Goal: Book appointment/travel/reservation

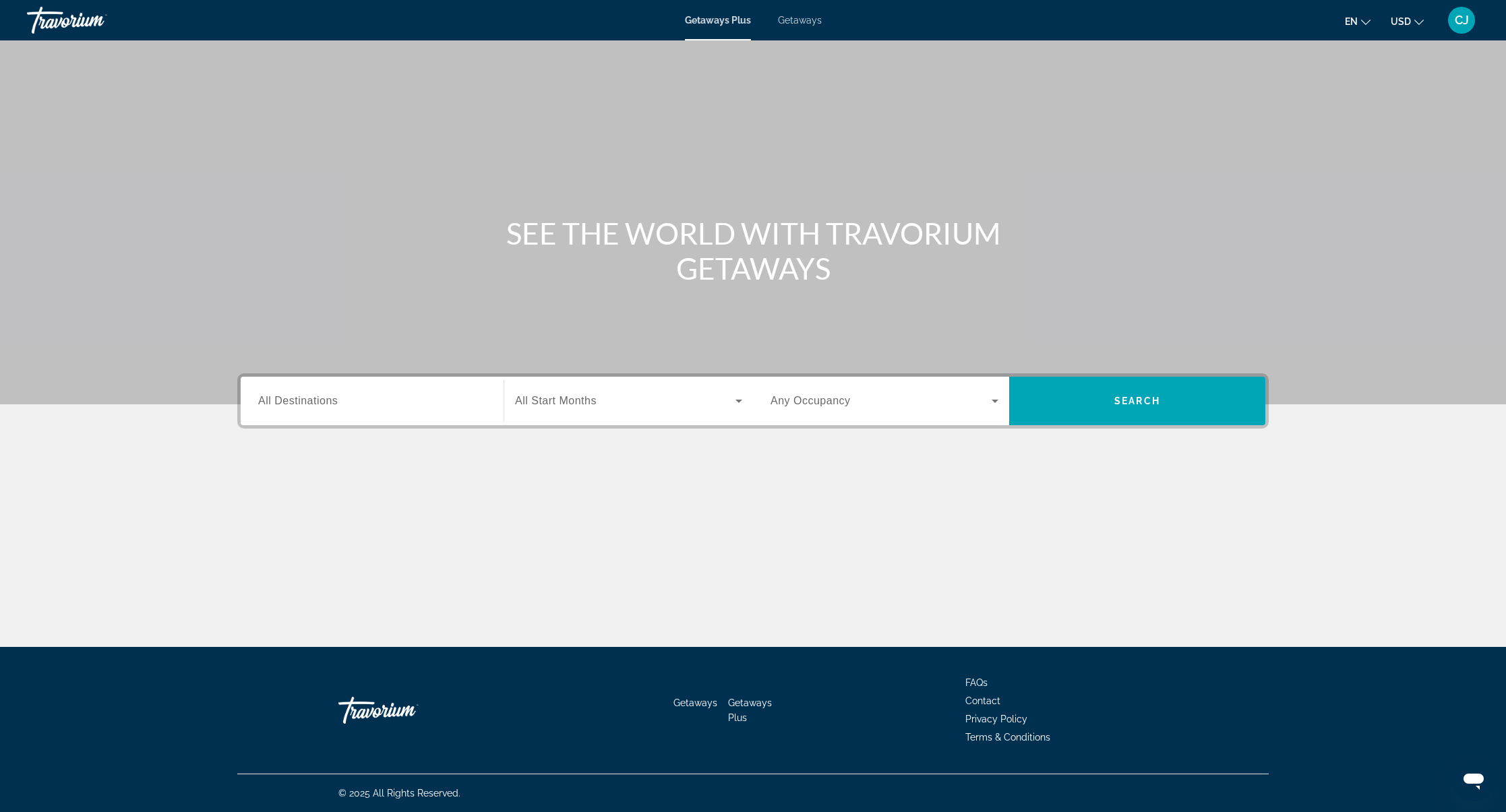
click at [310, 394] on input "Destination All Destinations" at bounding box center [372, 401] width 228 height 16
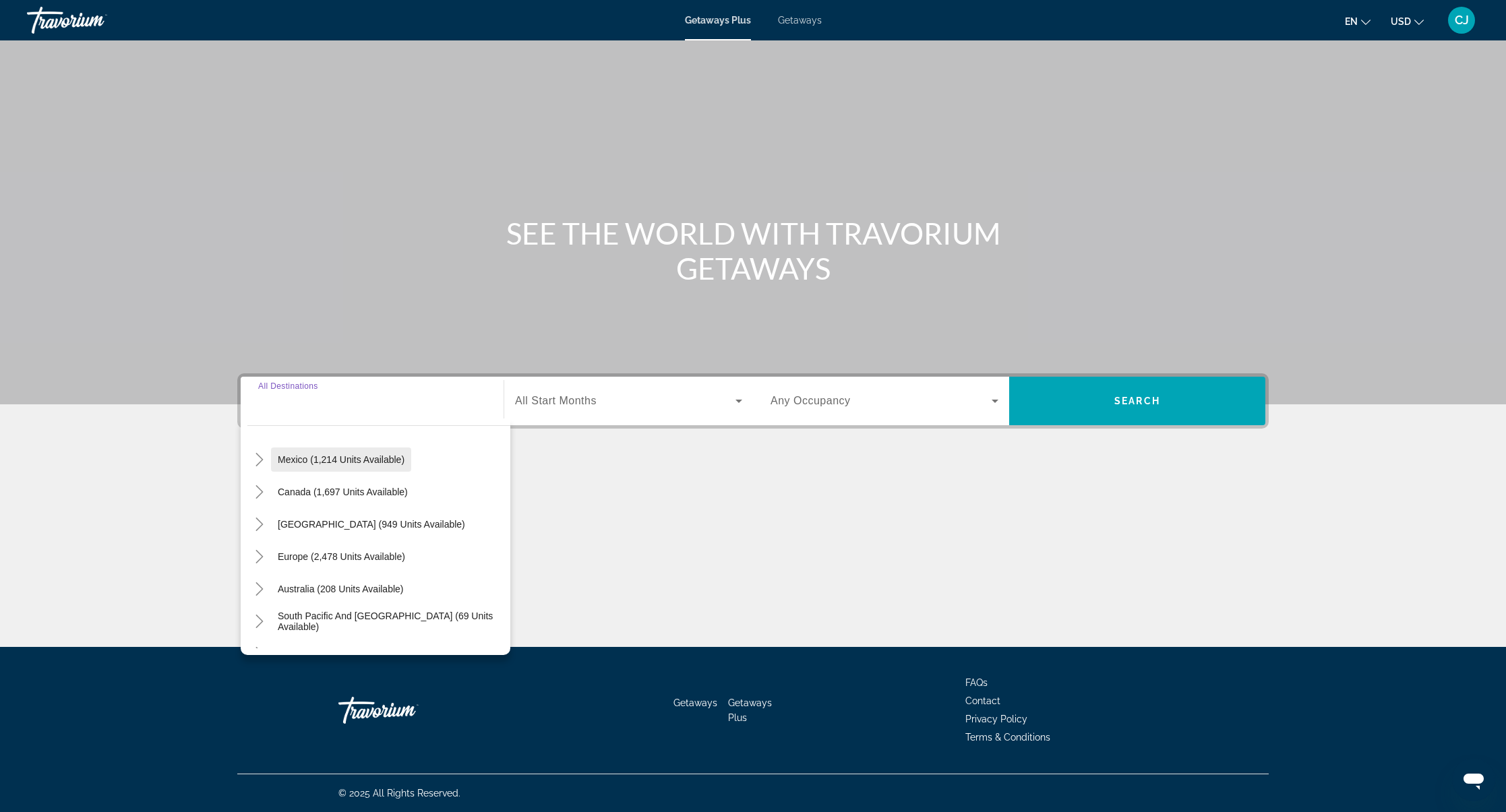
scroll to position [135, 0]
click at [258, 492] on icon "Toggle Europe (2,478 units available)" at bounding box center [259, 489] width 7 height 13
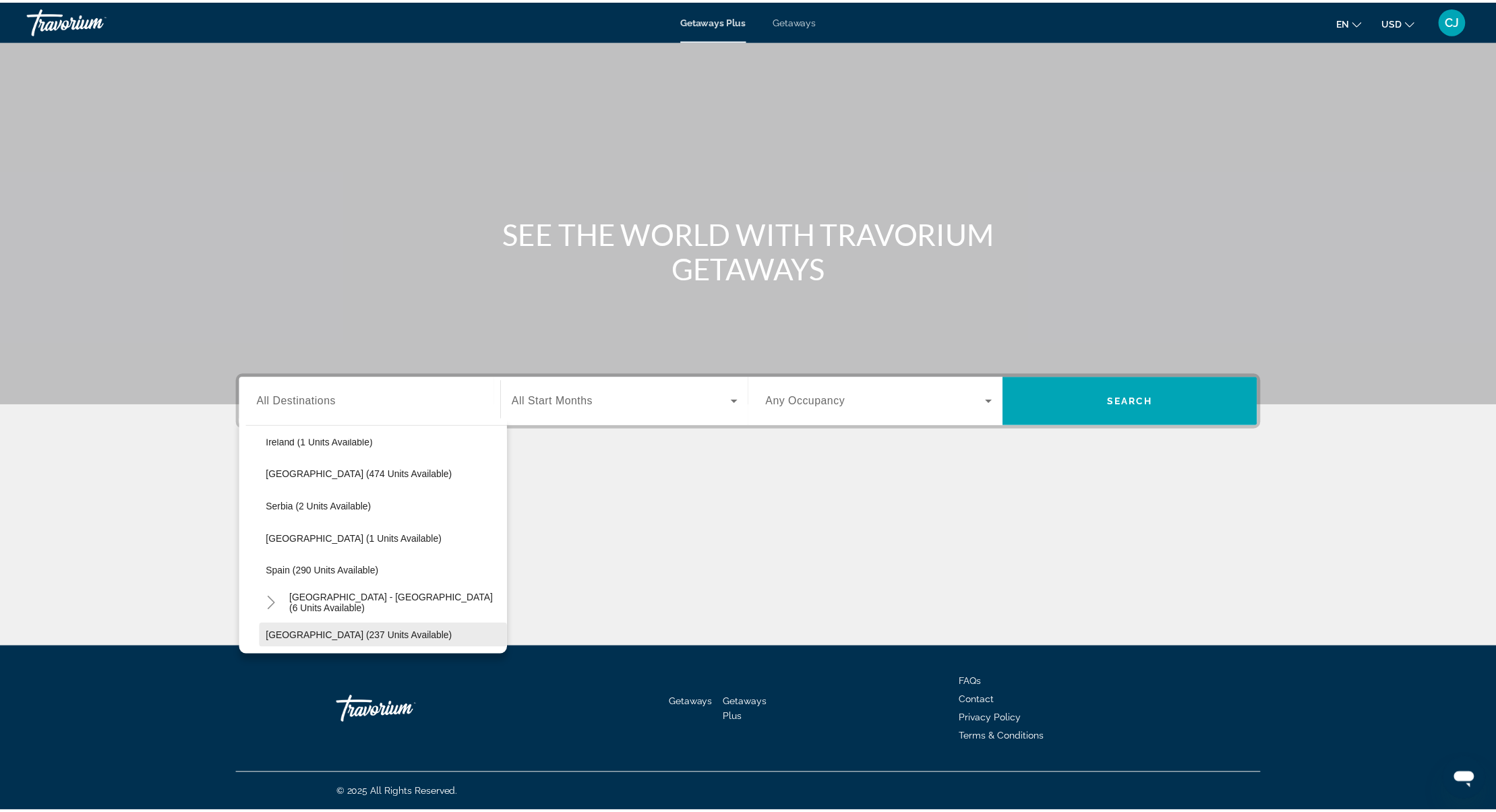
scroll to position [573, 0]
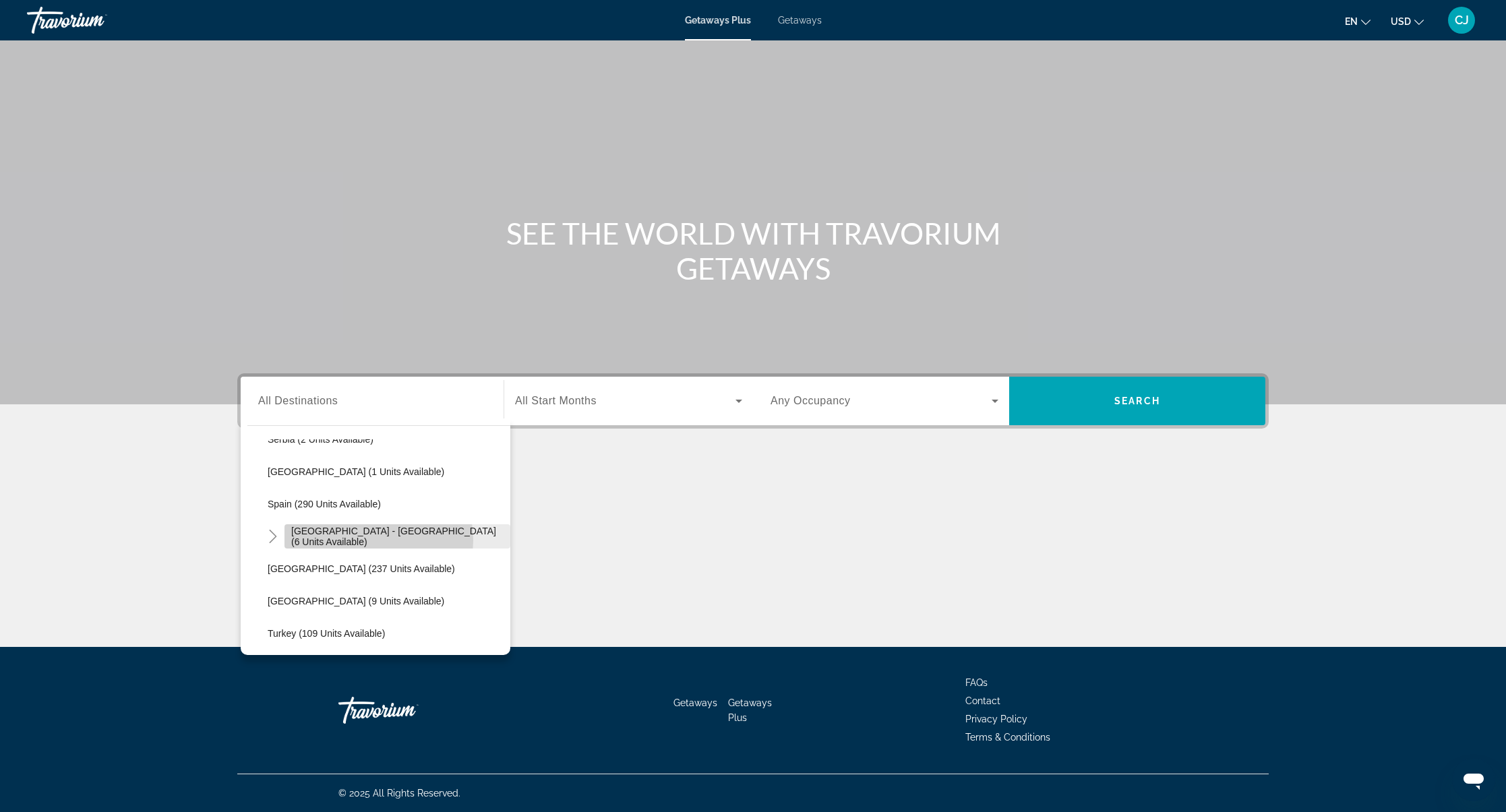
click at [355, 541] on span "[GEOGRAPHIC_DATA] - [GEOGRAPHIC_DATA] (6 units available)" at bounding box center [398, 536] width 213 height 22
type input "**********"
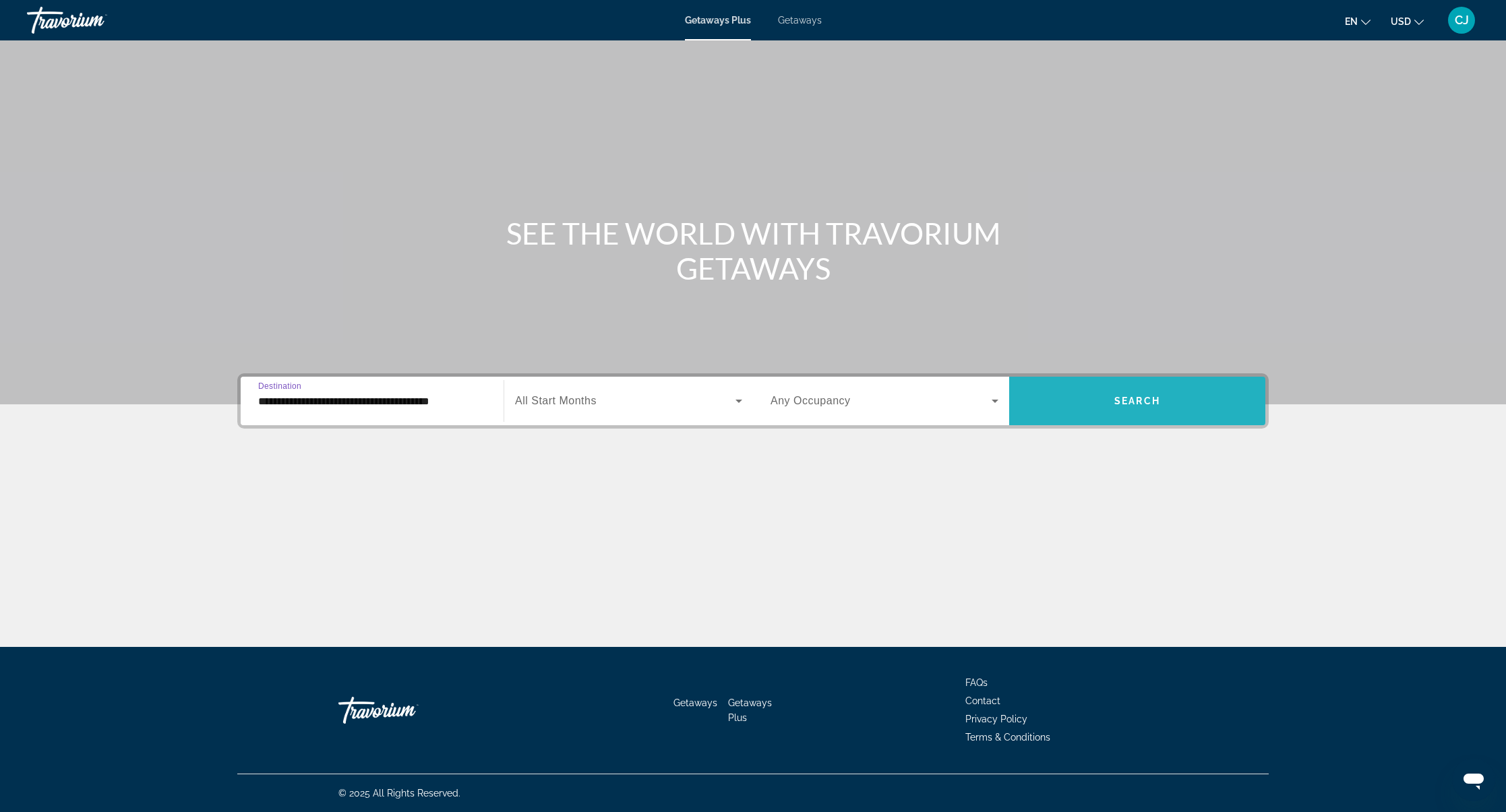
click at [1135, 415] on span "Search widget" at bounding box center [1137, 400] width 256 height 32
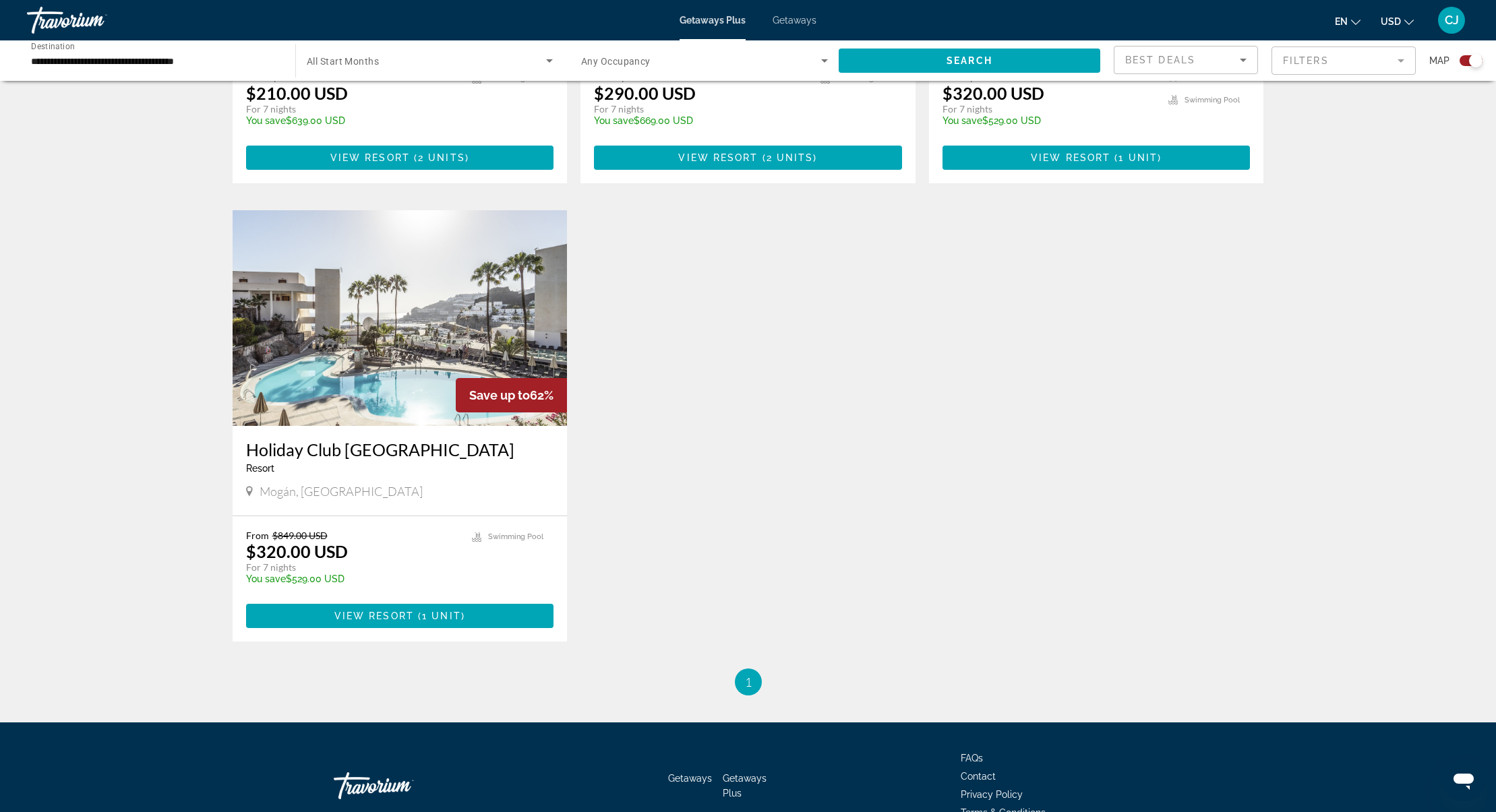
scroll to position [741, 0]
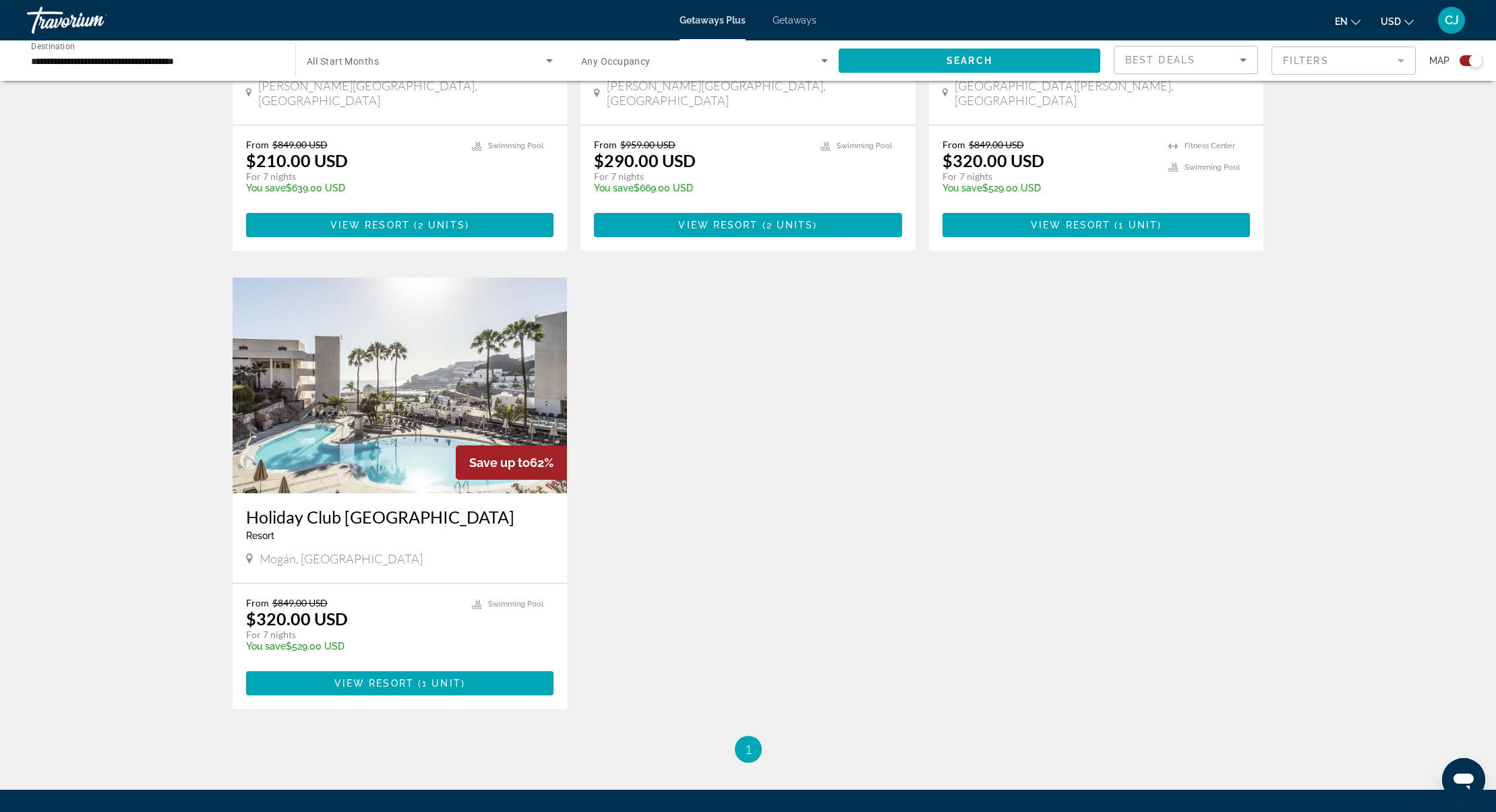
click at [357, 506] on h3 "Holiday Club [GEOGRAPHIC_DATA]" at bounding box center [400, 516] width 308 height 20
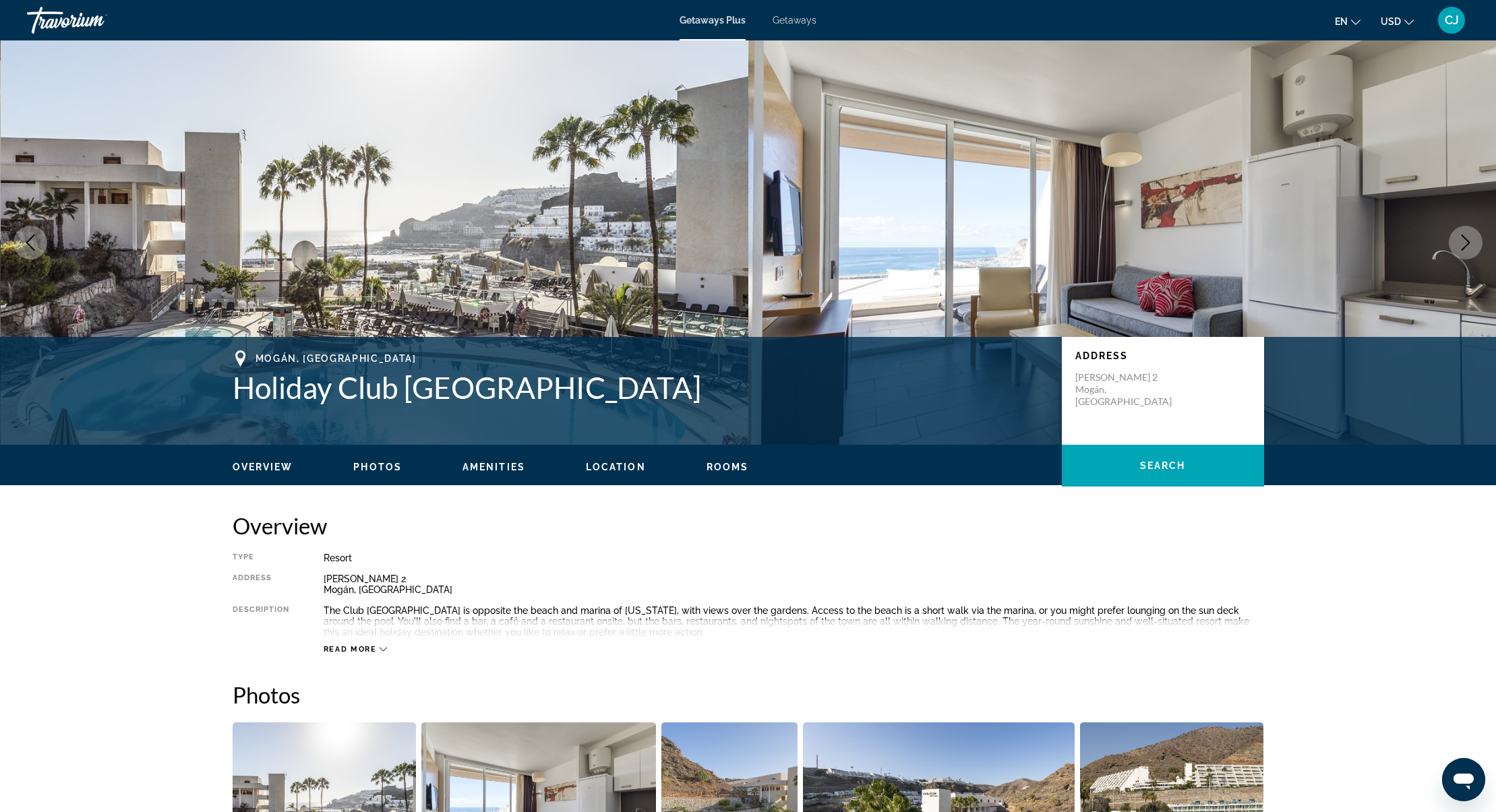
click at [1471, 244] on icon "Next image" at bounding box center [1465, 242] width 16 height 16
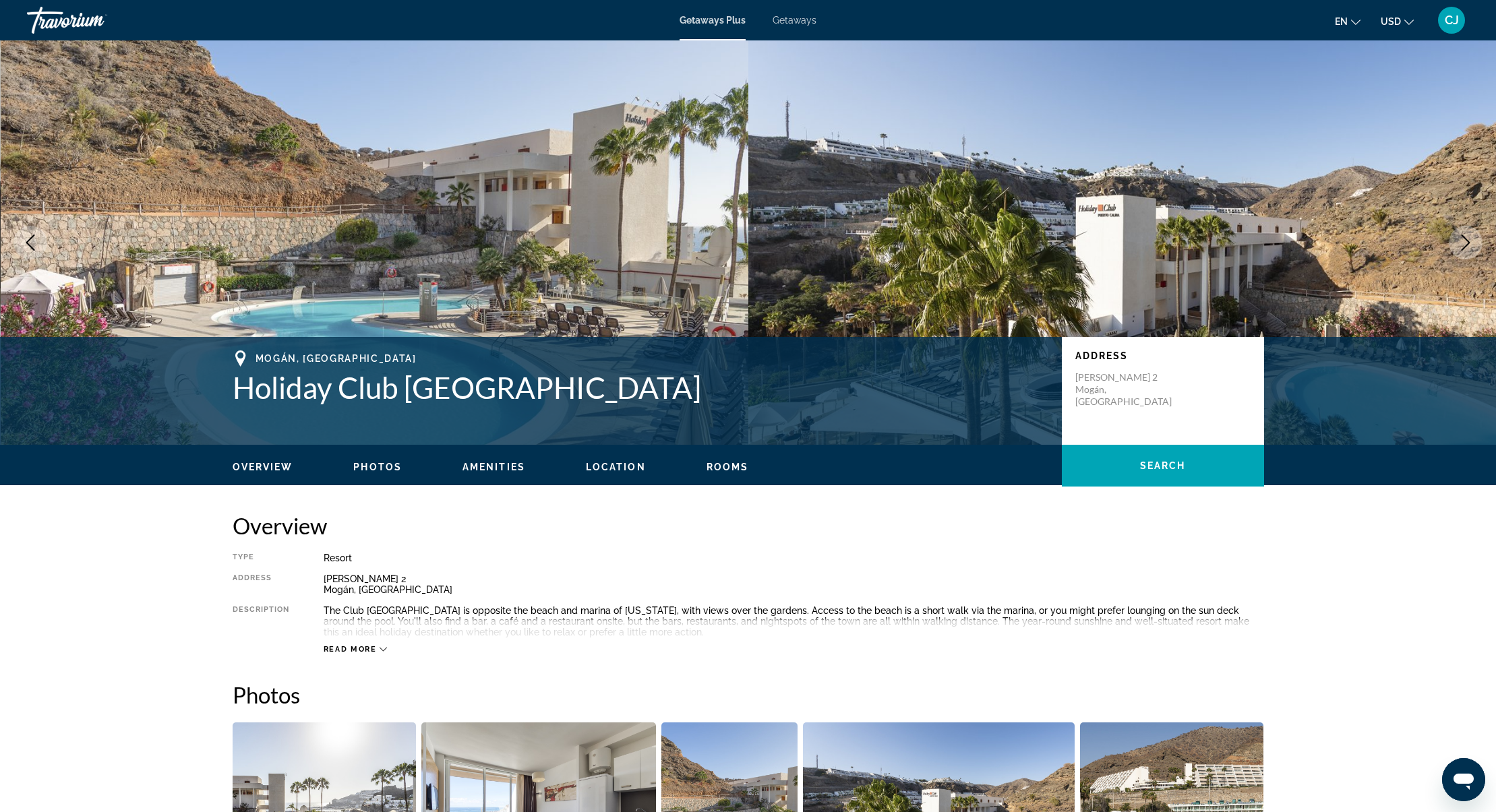
click at [1466, 243] on icon "Next image" at bounding box center [1465, 242] width 16 height 16
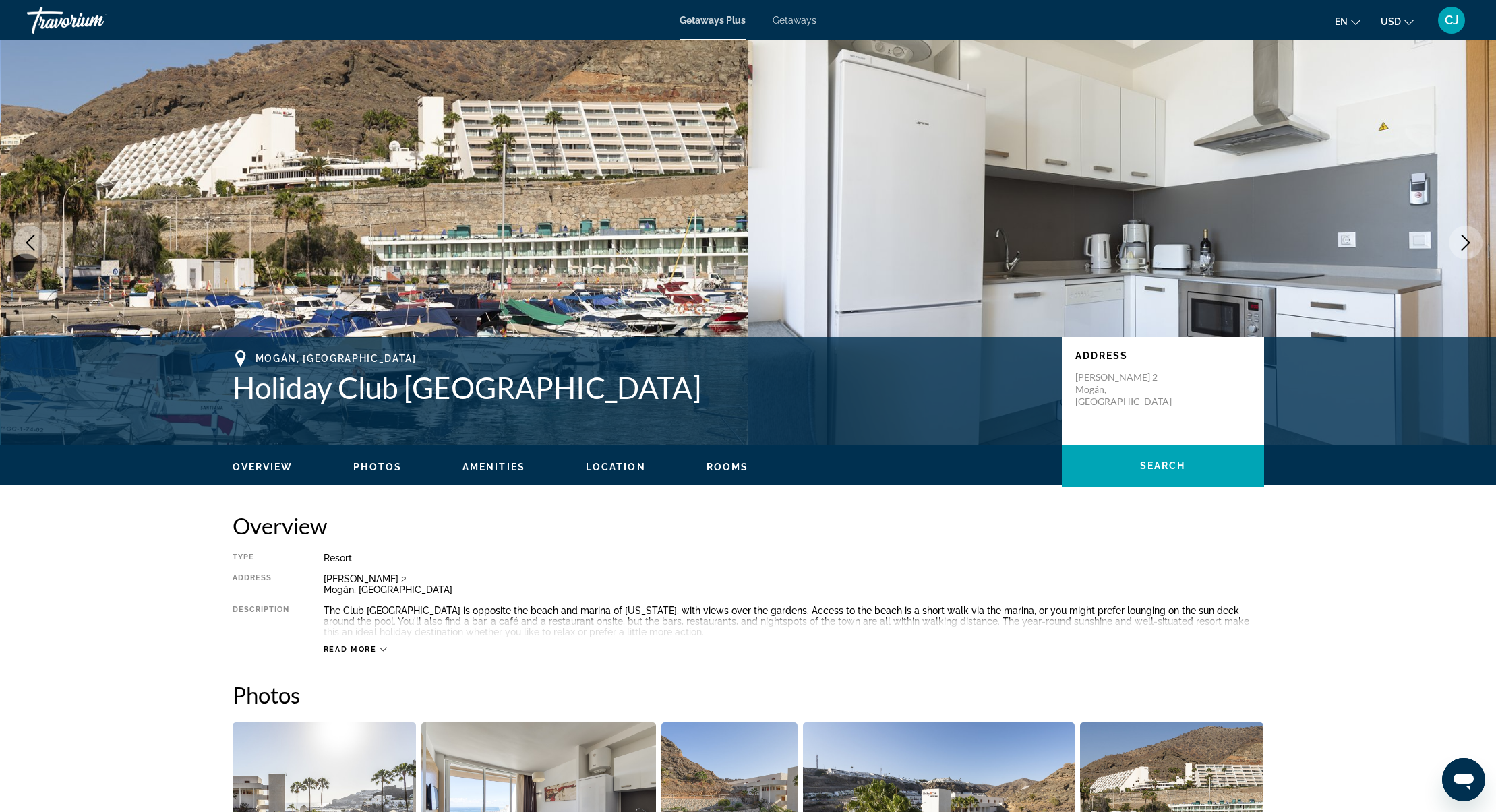
click at [1466, 243] on icon "Next image" at bounding box center [1465, 242] width 16 height 16
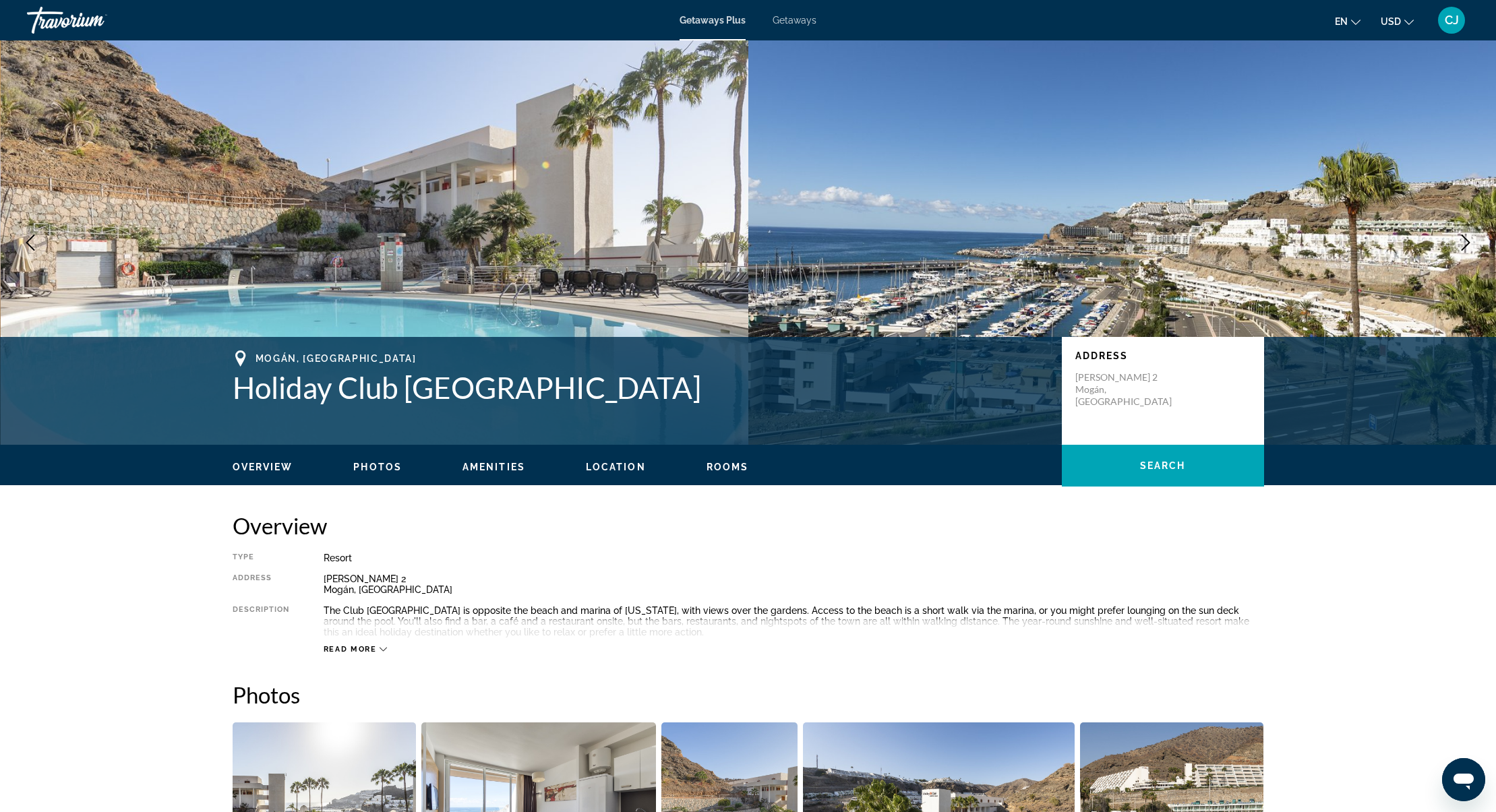
click at [1467, 243] on icon "Next image" at bounding box center [1465, 242] width 16 height 16
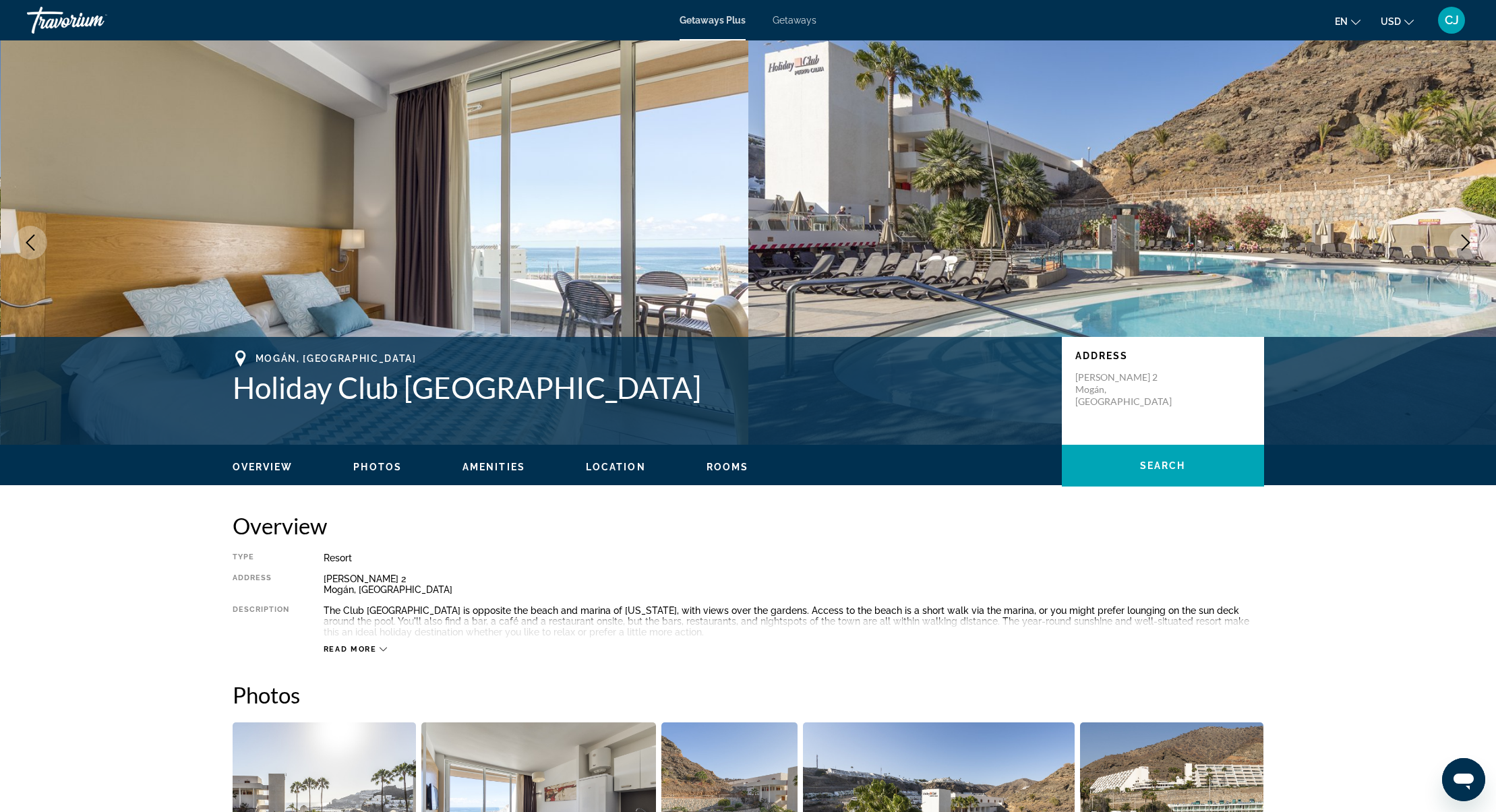
click at [1467, 243] on icon "Next image" at bounding box center [1465, 242] width 16 height 16
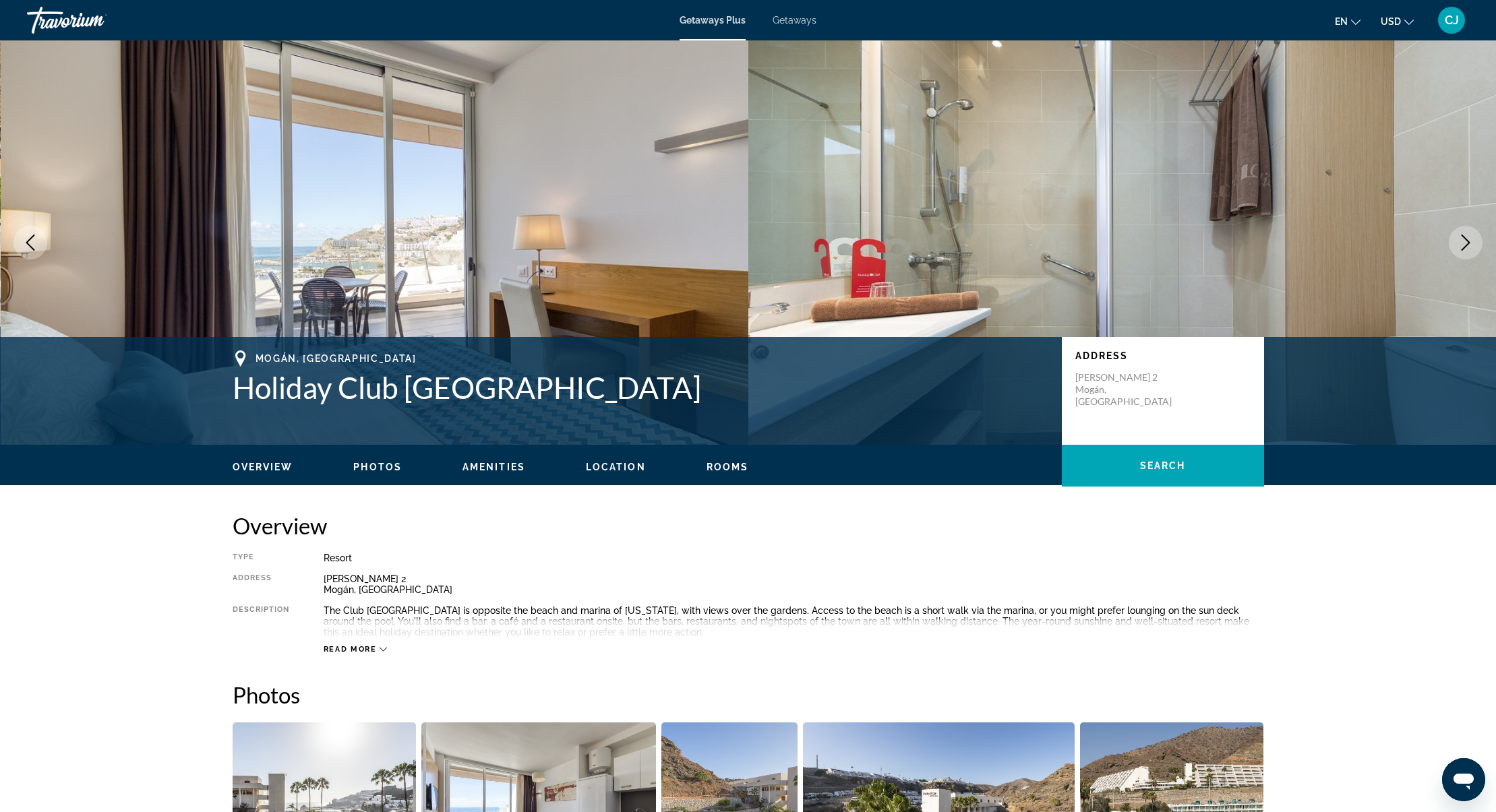
click at [1469, 243] on icon "Next image" at bounding box center [1466, 242] width 9 height 16
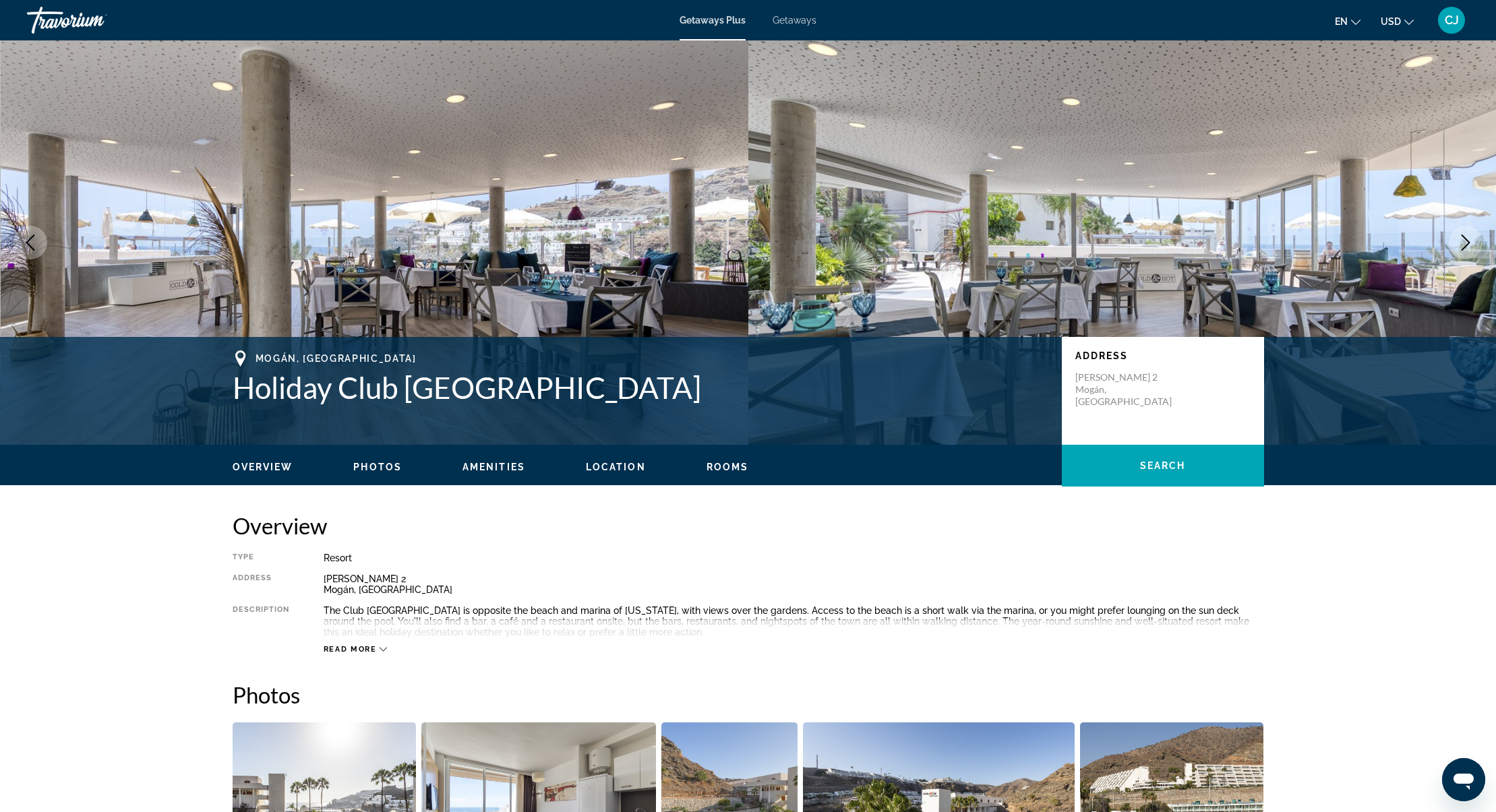
click at [1469, 243] on icon "Next image" at bounding box center [1466, 242] width 9 height 16
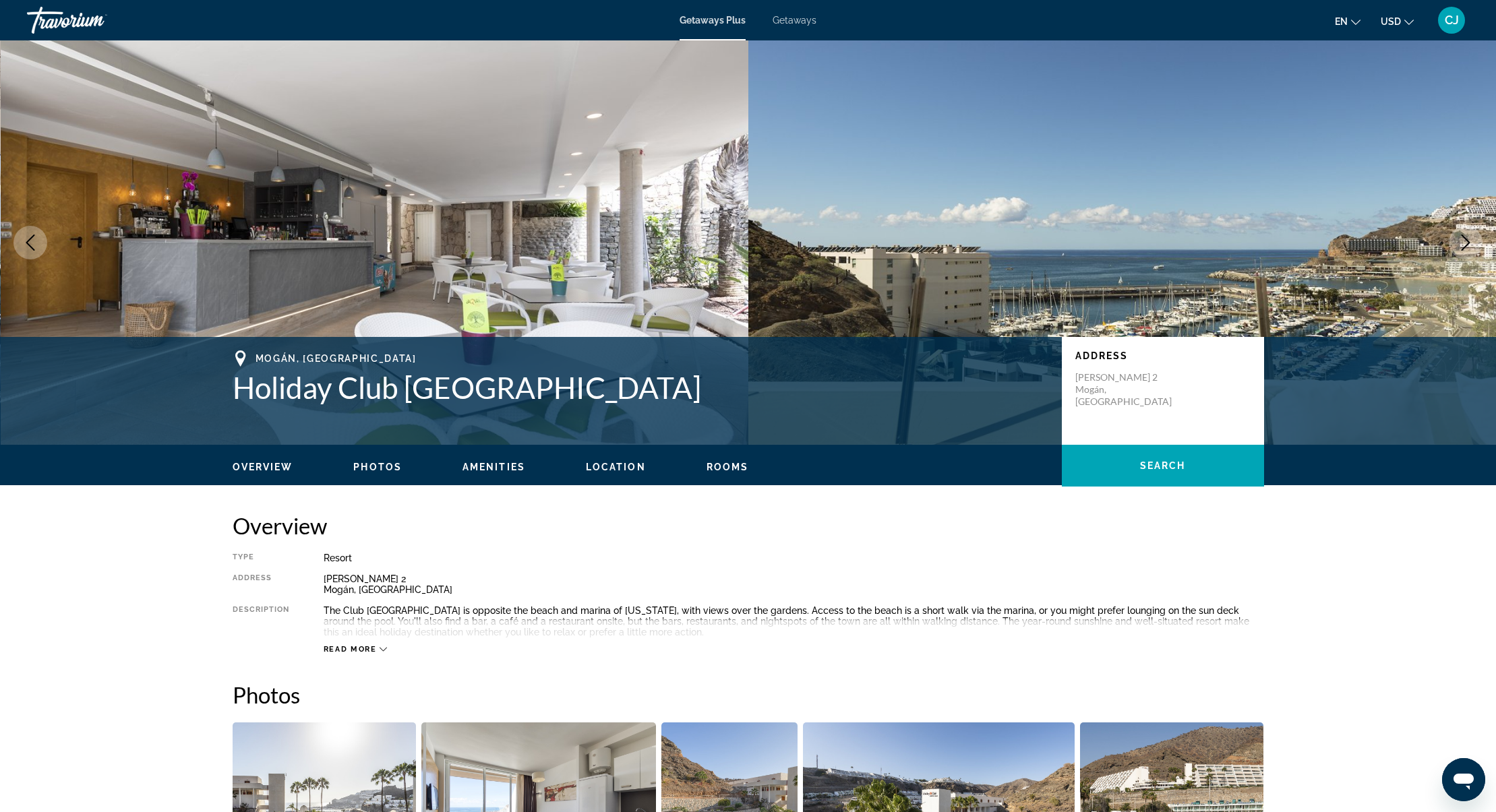
click at [1469, 243] on icon "Next image" at bounding box center [1466, 242] width 9 height 16
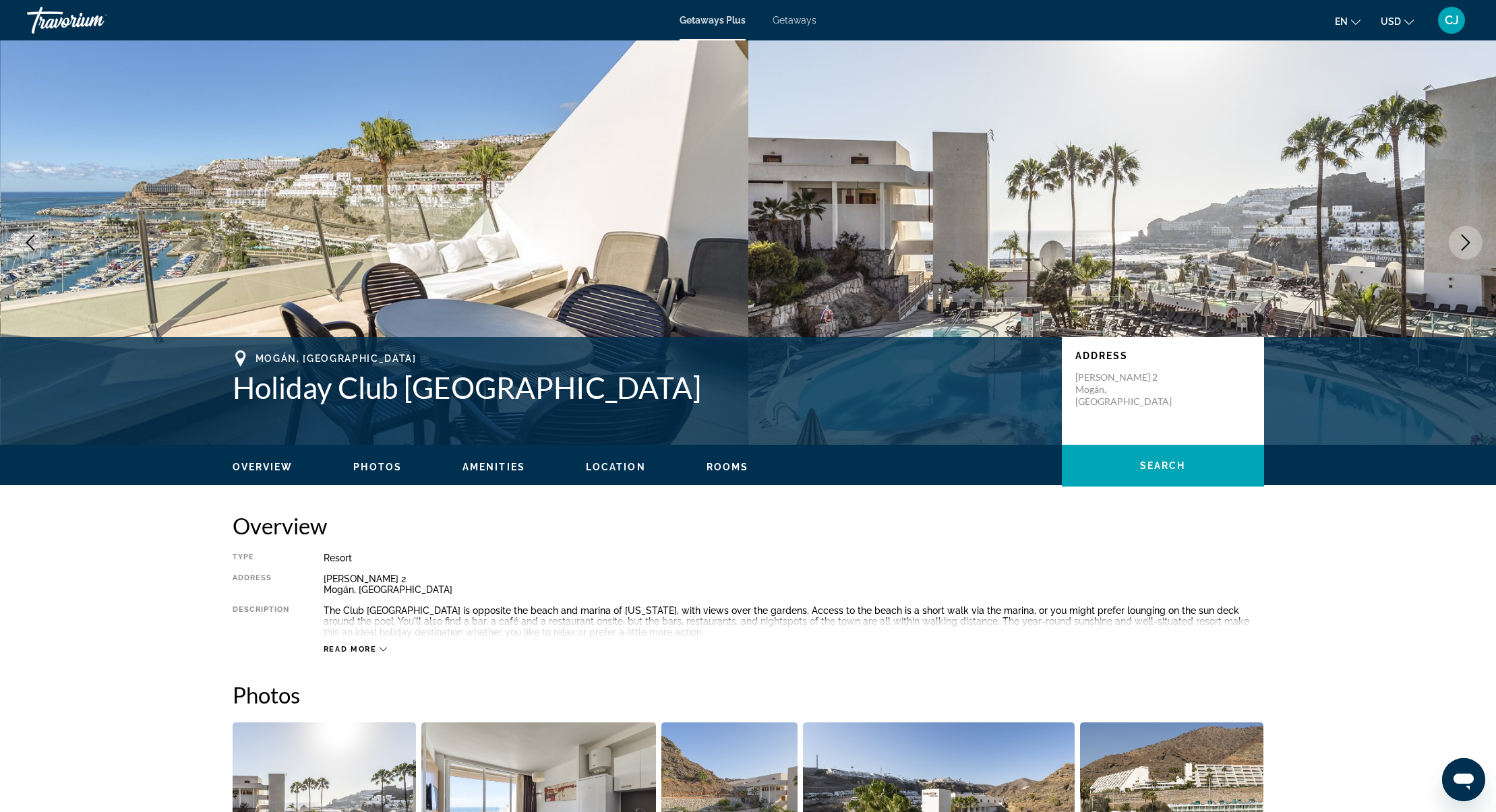
click at [1474, 246] on icon "Next image" at bounding box center [1465, 242] width 16 height 16
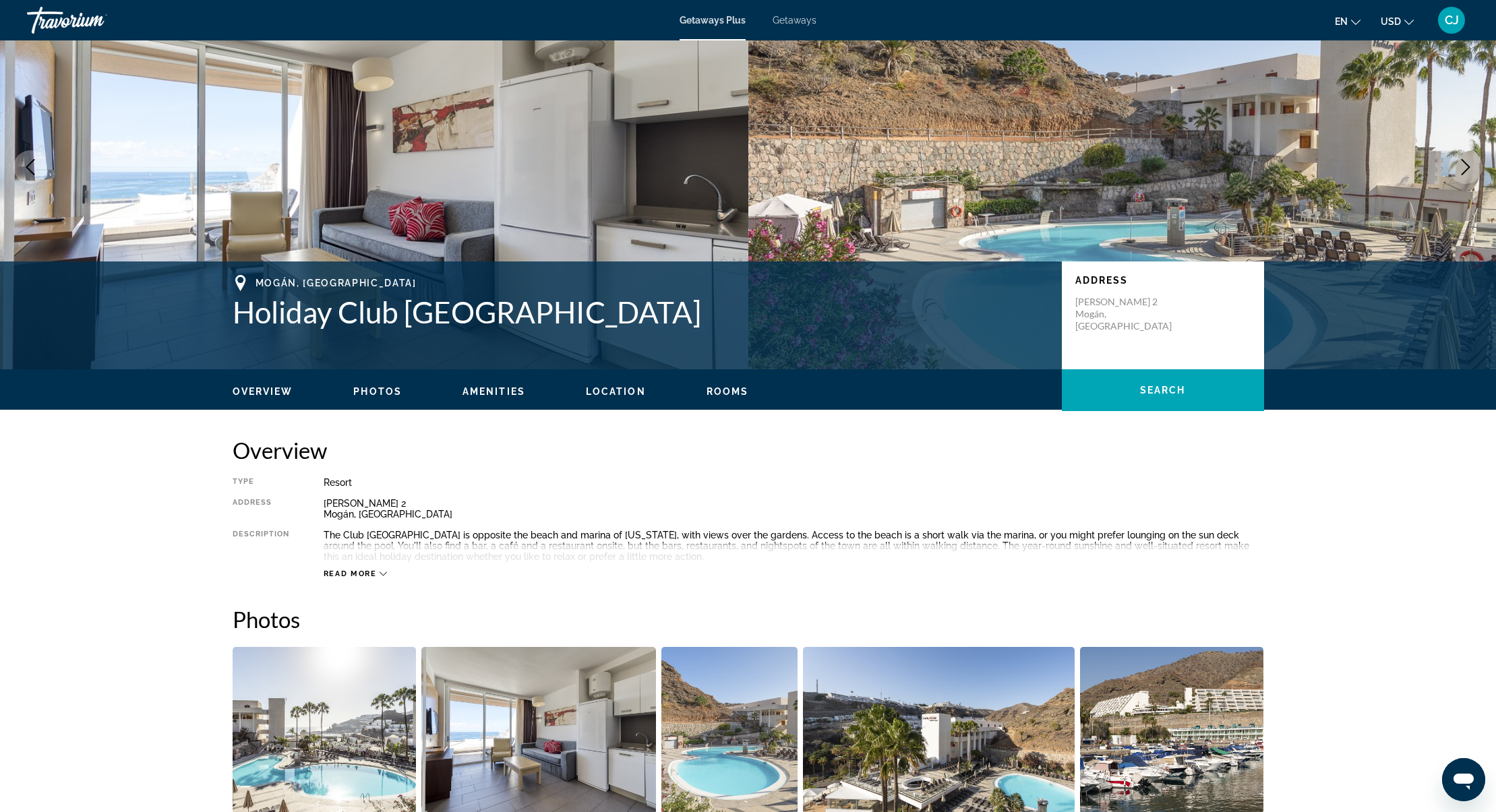
scroll to position [337, 0]
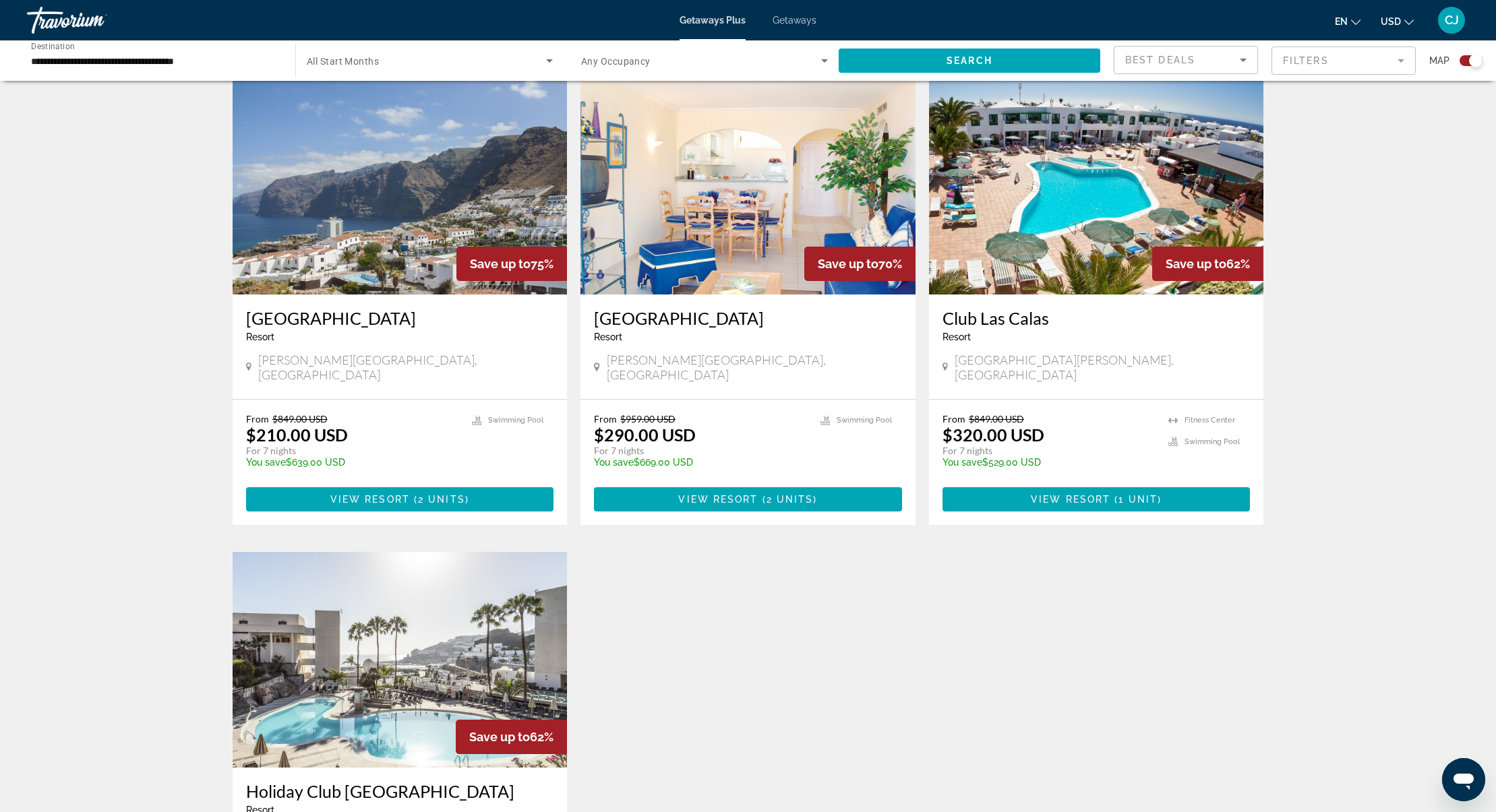
scroll to position [404, 0]
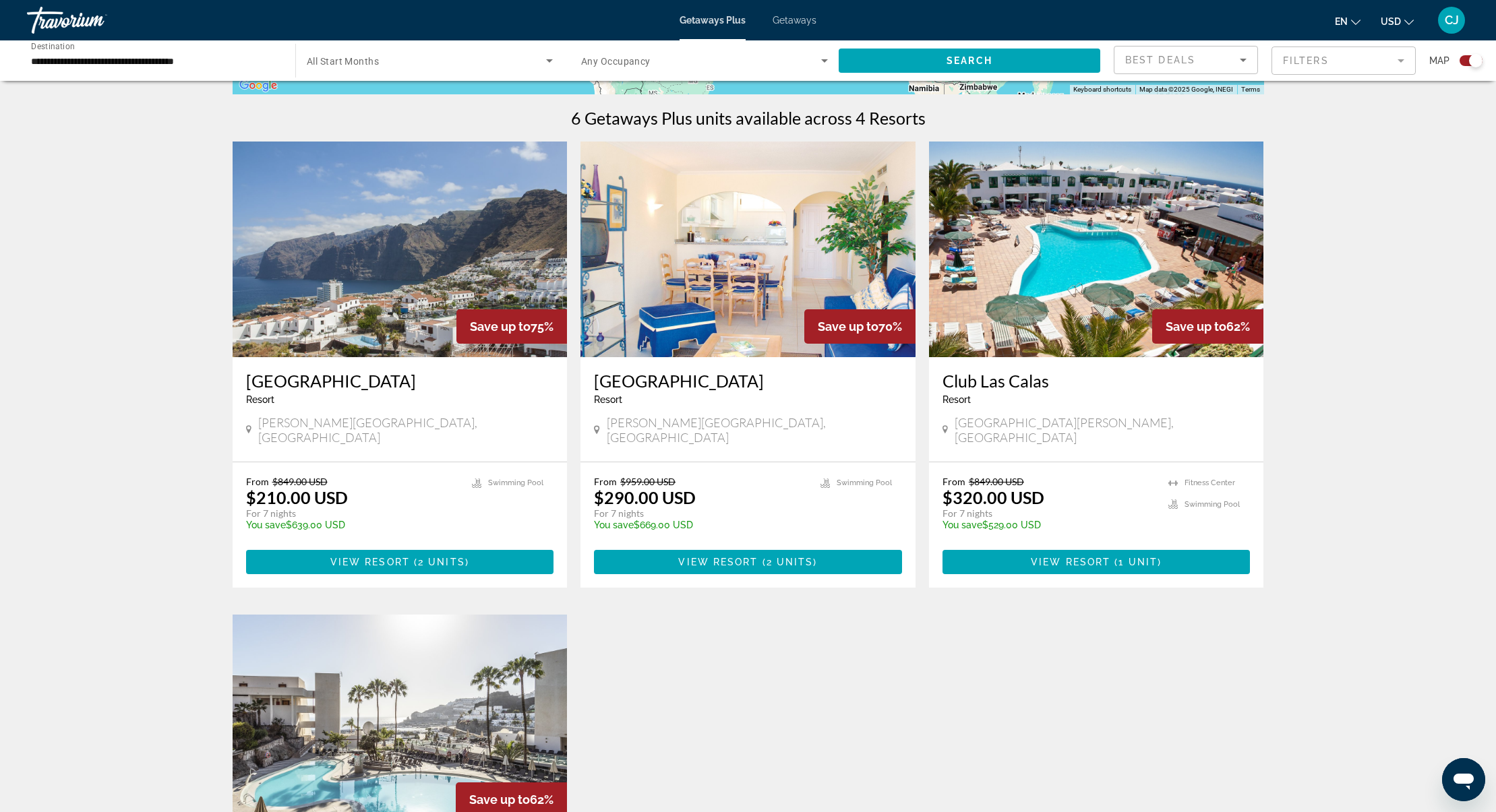
click at [1052, 331] on img "Main content" at bounding box center [1096, 249] width 335 height 216
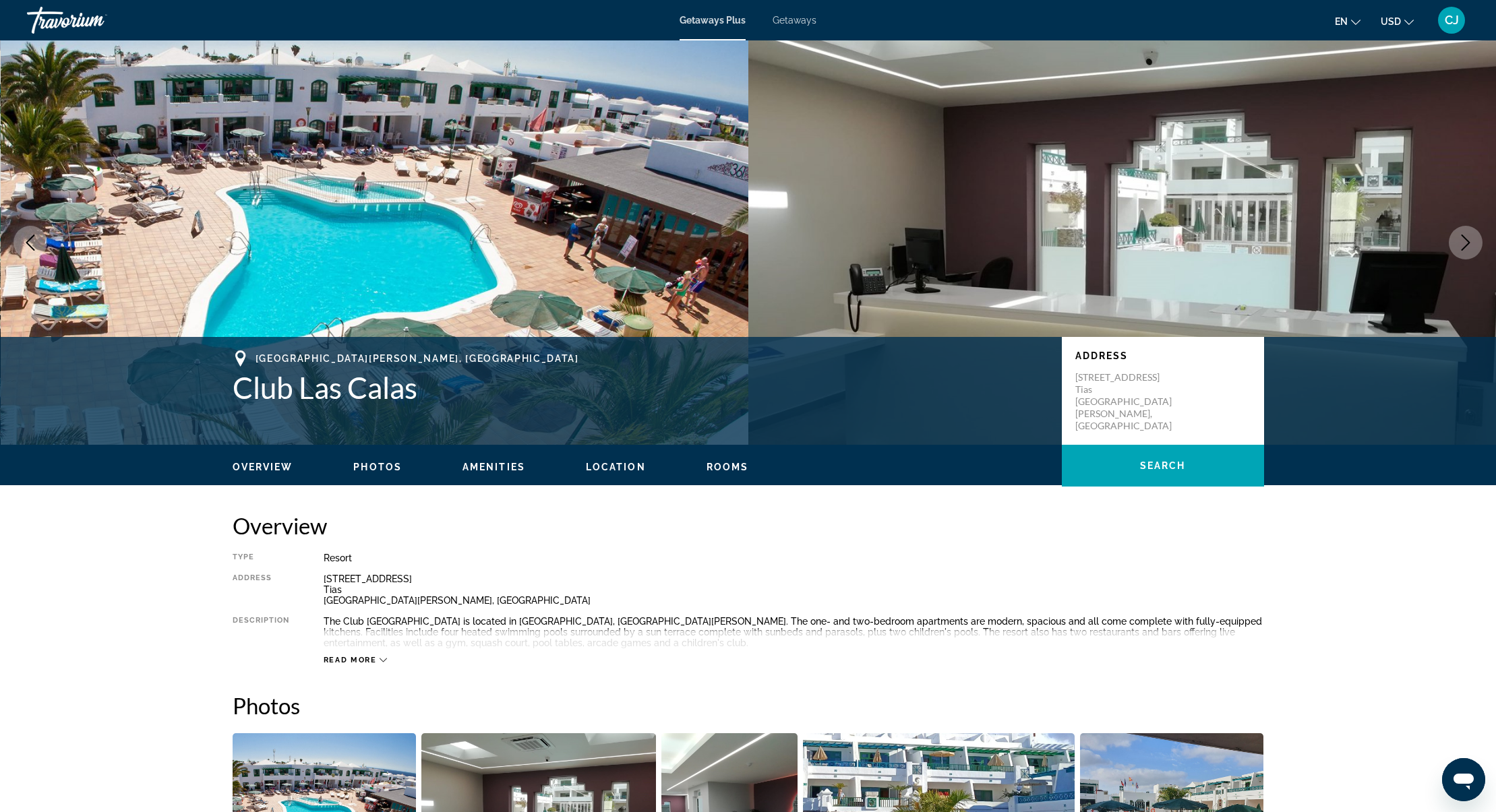
click at [1456, 247] on button "Next image" at bounding box center [1465, 242] width 34 height 34
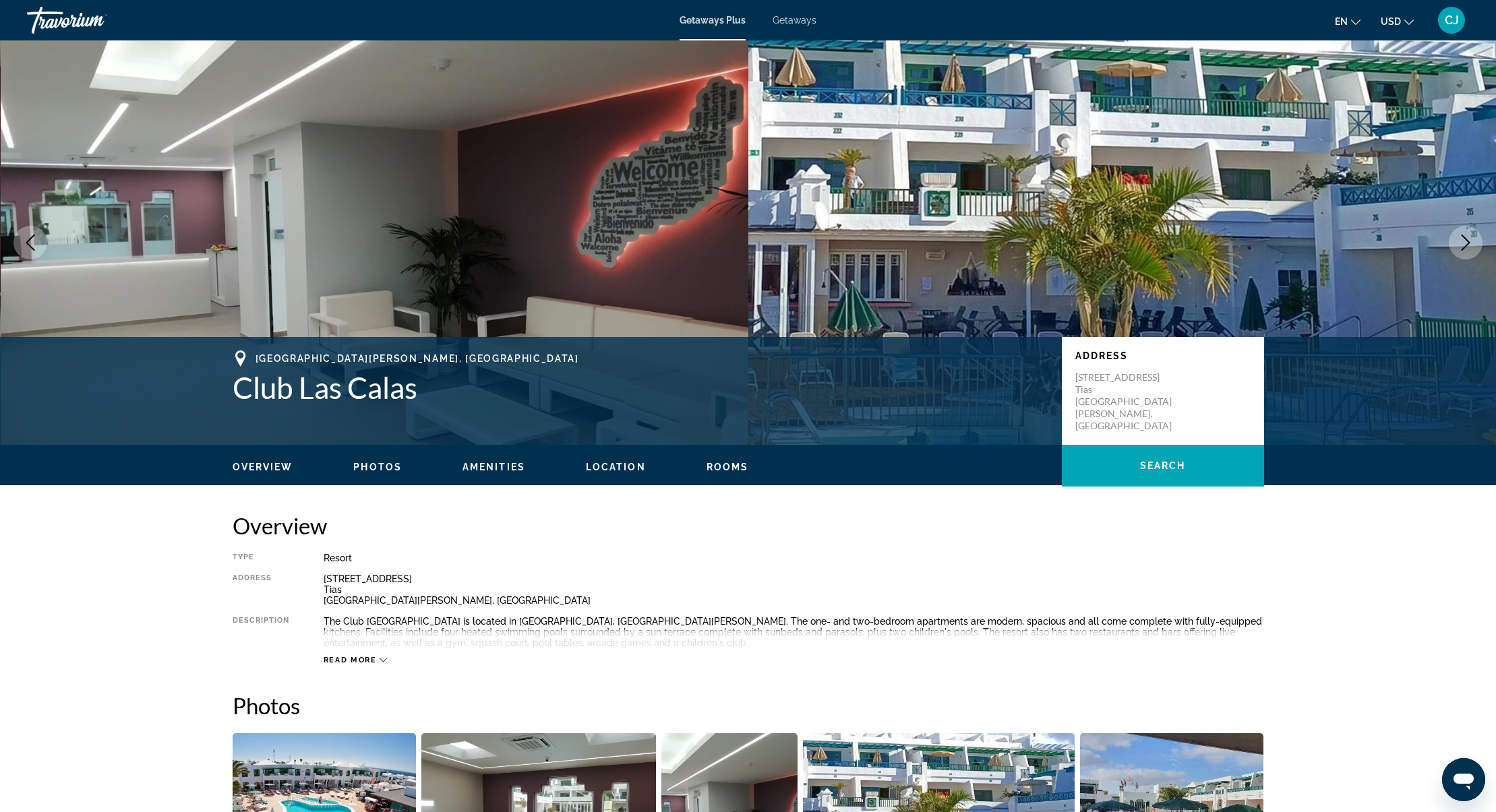
click at [1472, 241] on icon "Next image" at bounding box center [1465, 242] width 16 height 16
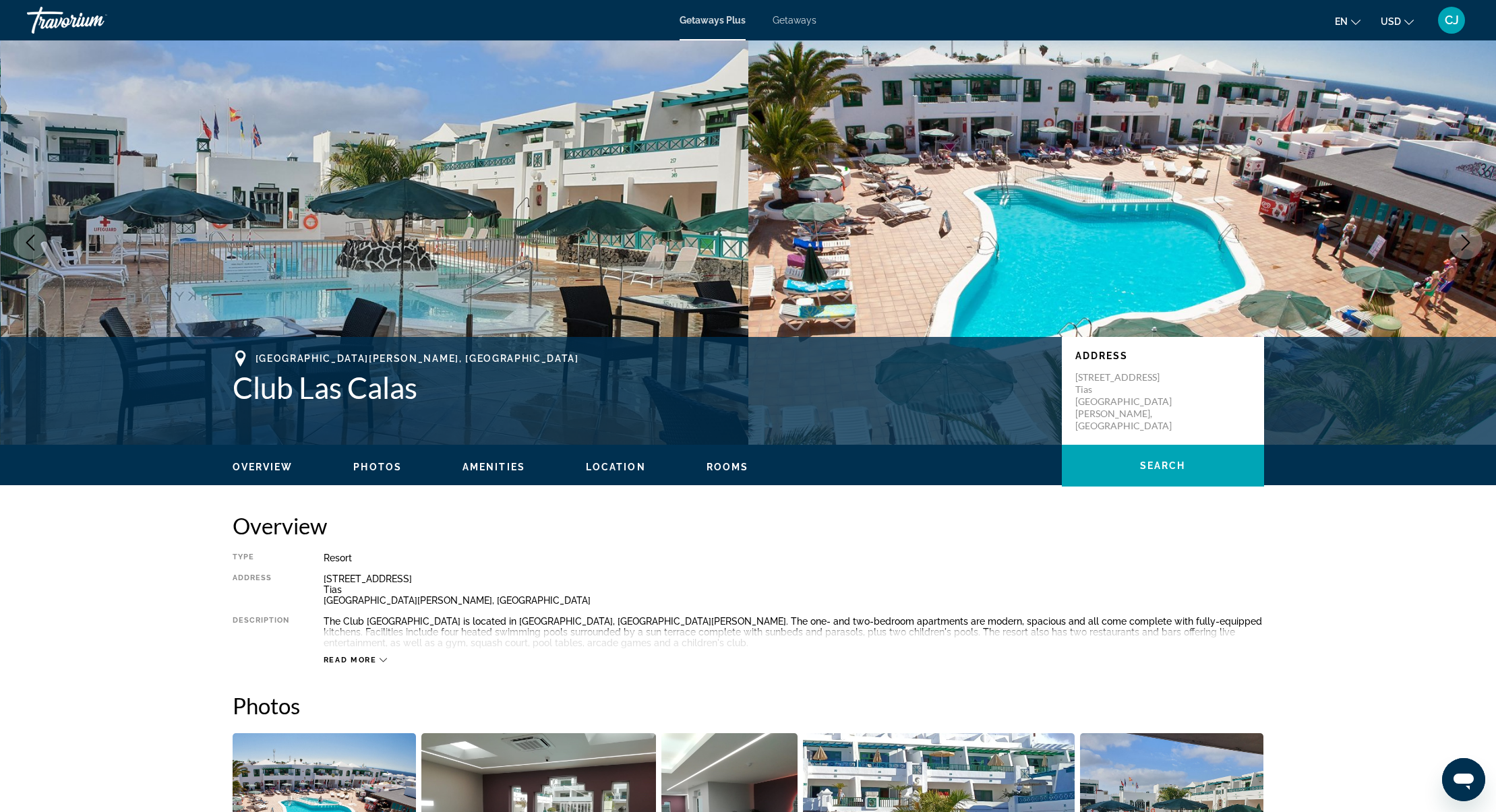
click at [1470, 245] on icon "Next image" at bounding box center [1465, 242] width 16 height 16
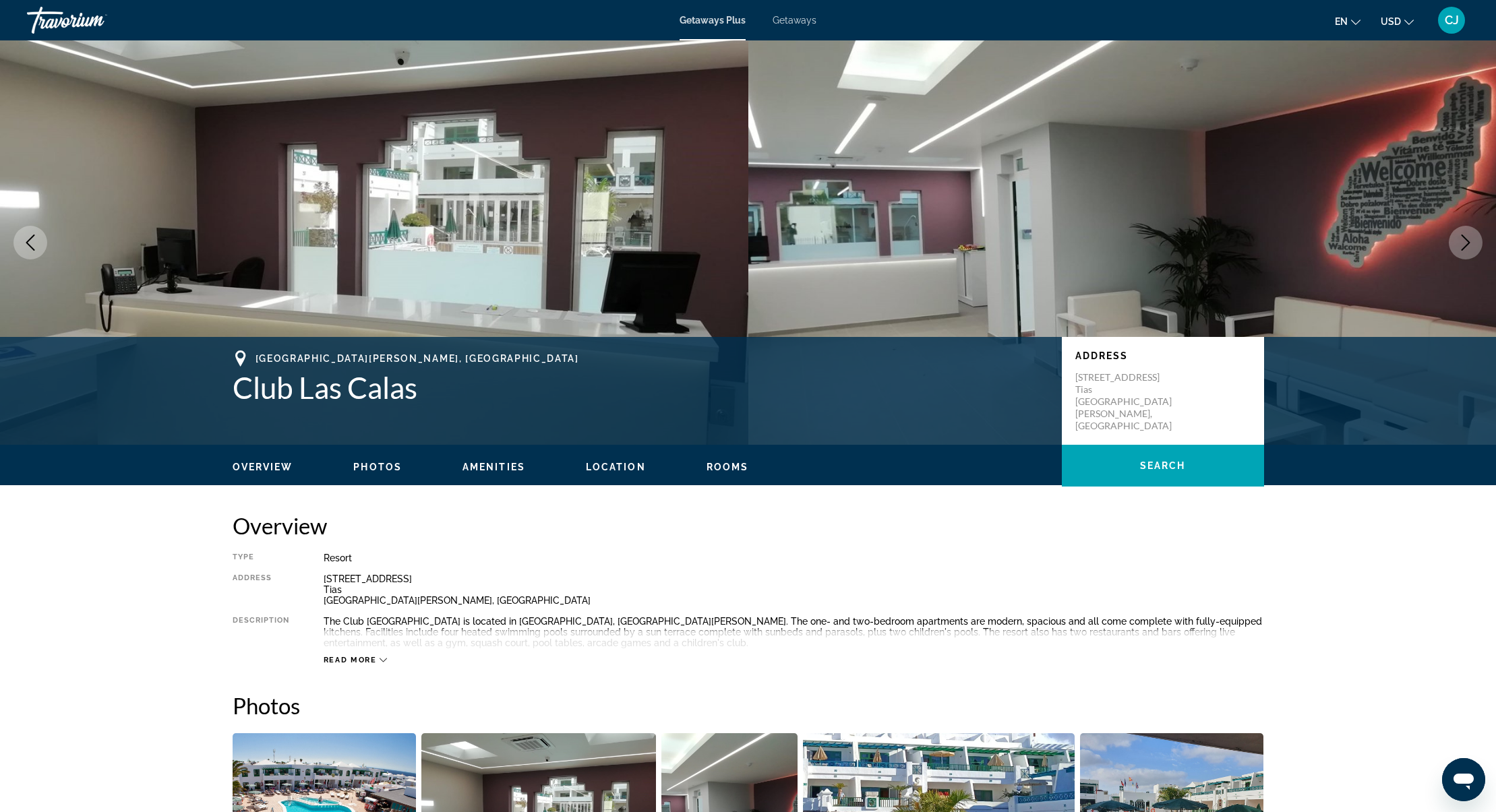
click at [1470, 245] on icon "Next image" at bounding box center [1465, 242] width 16 height 16
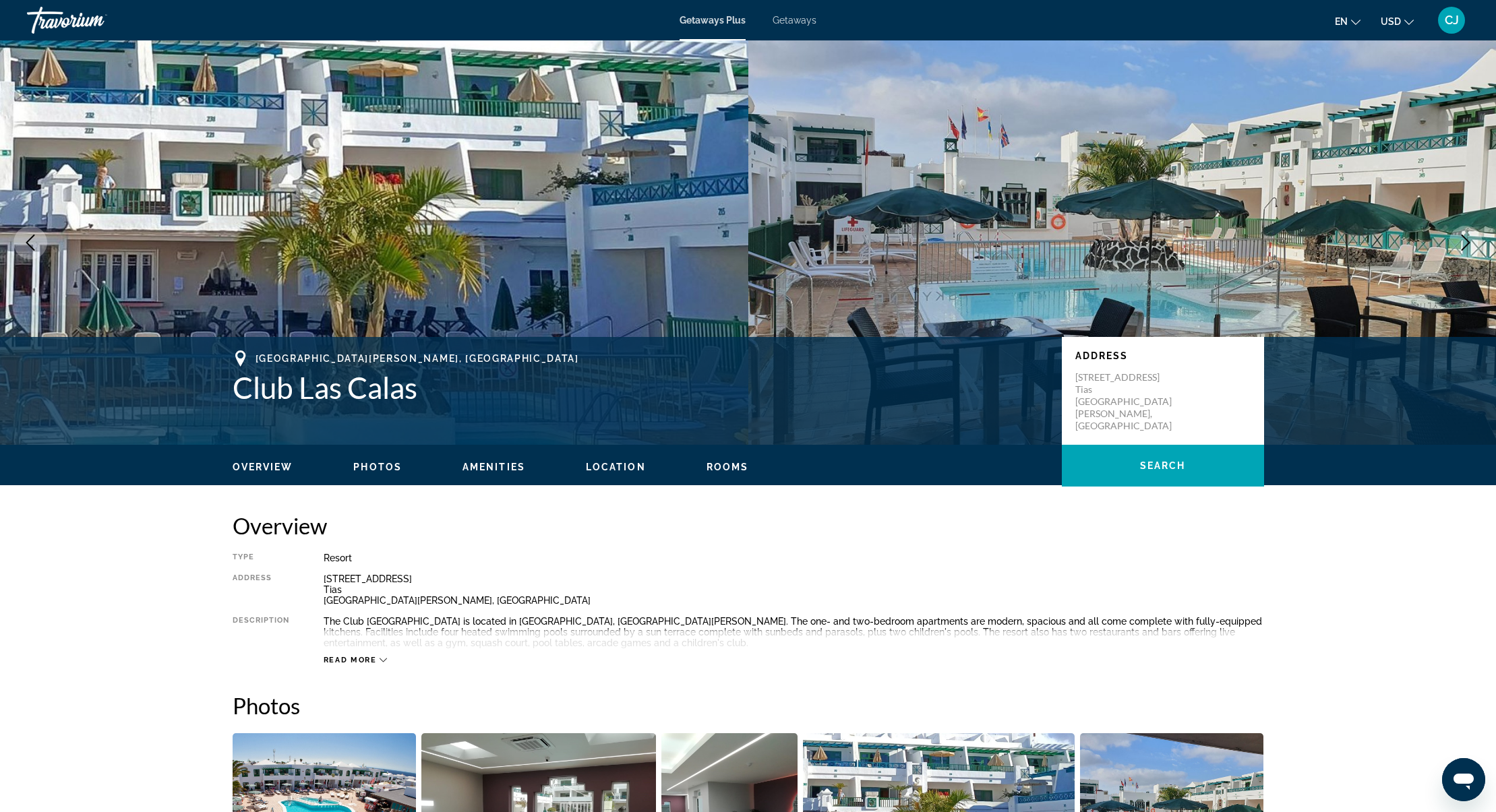
click at [1470, 245] on icon "Next image" at bounding box center [1465, 242] width 16 height 16
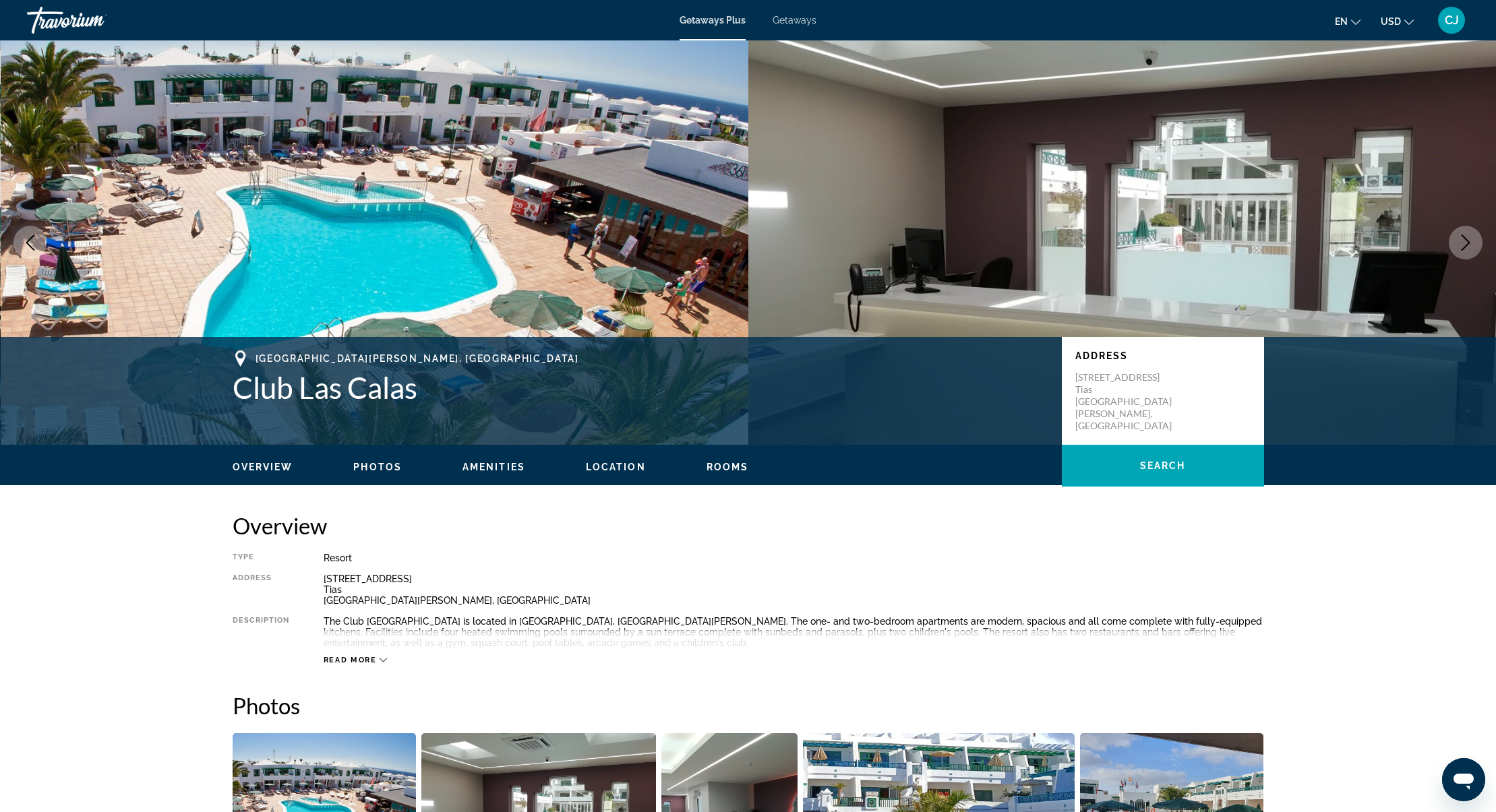
click at [1470, 245] on icon "Next image" at bounding box center [1465, 242] width 16 height 16
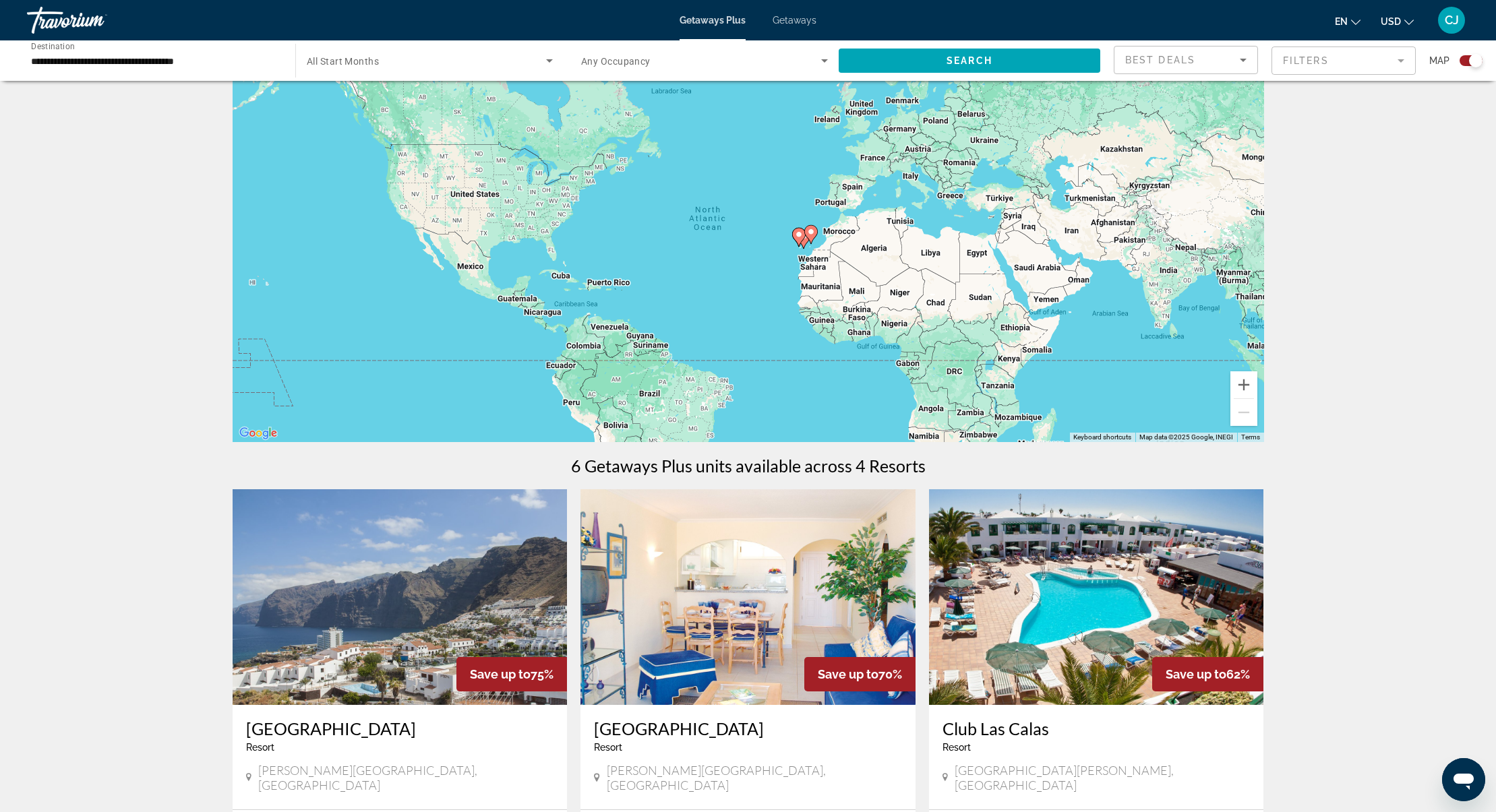
scroll to position [203, 0]
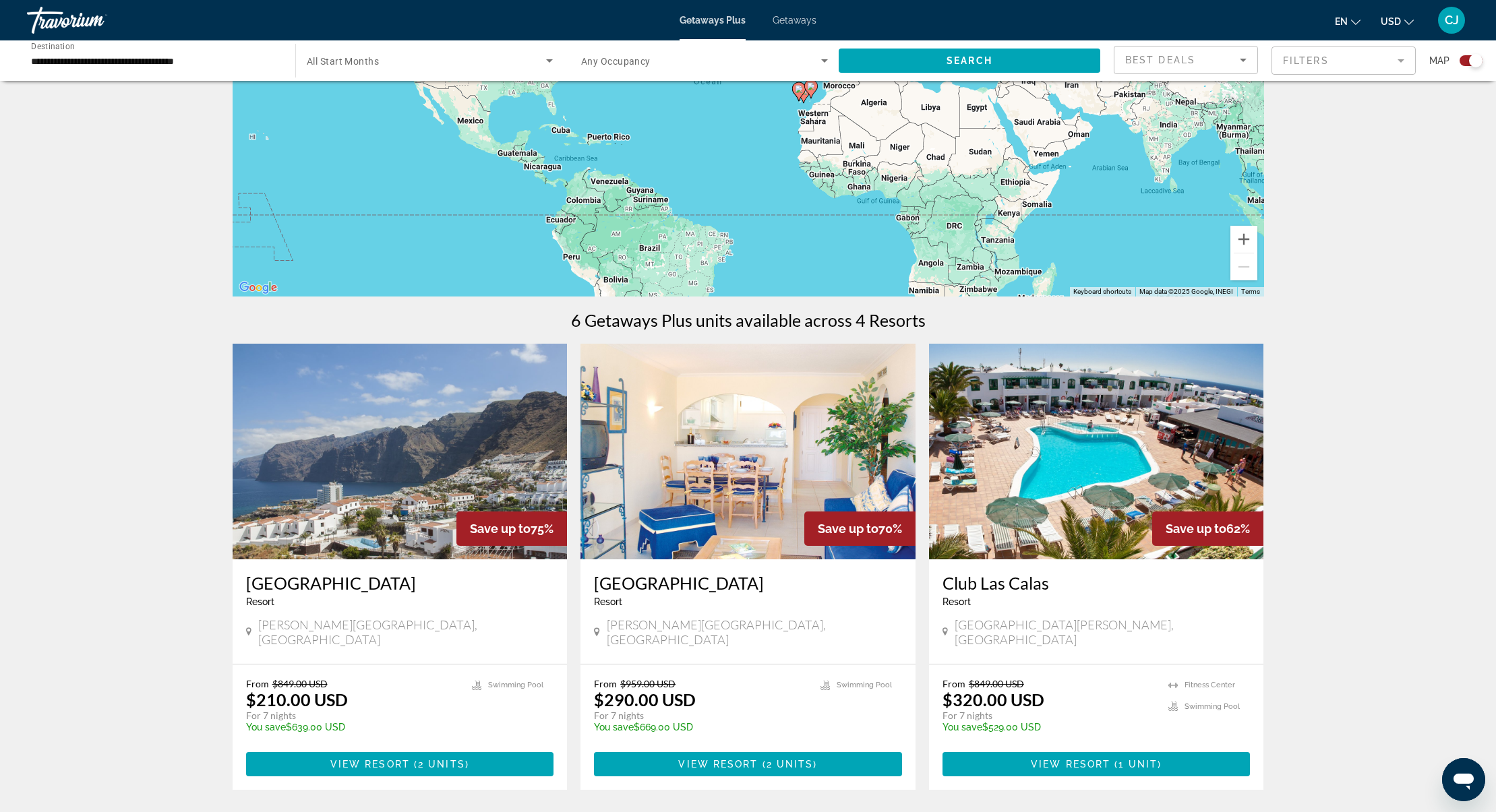
click at [718, 492] on img "Main content" at bounding box center [748, 452] width 335 height 216
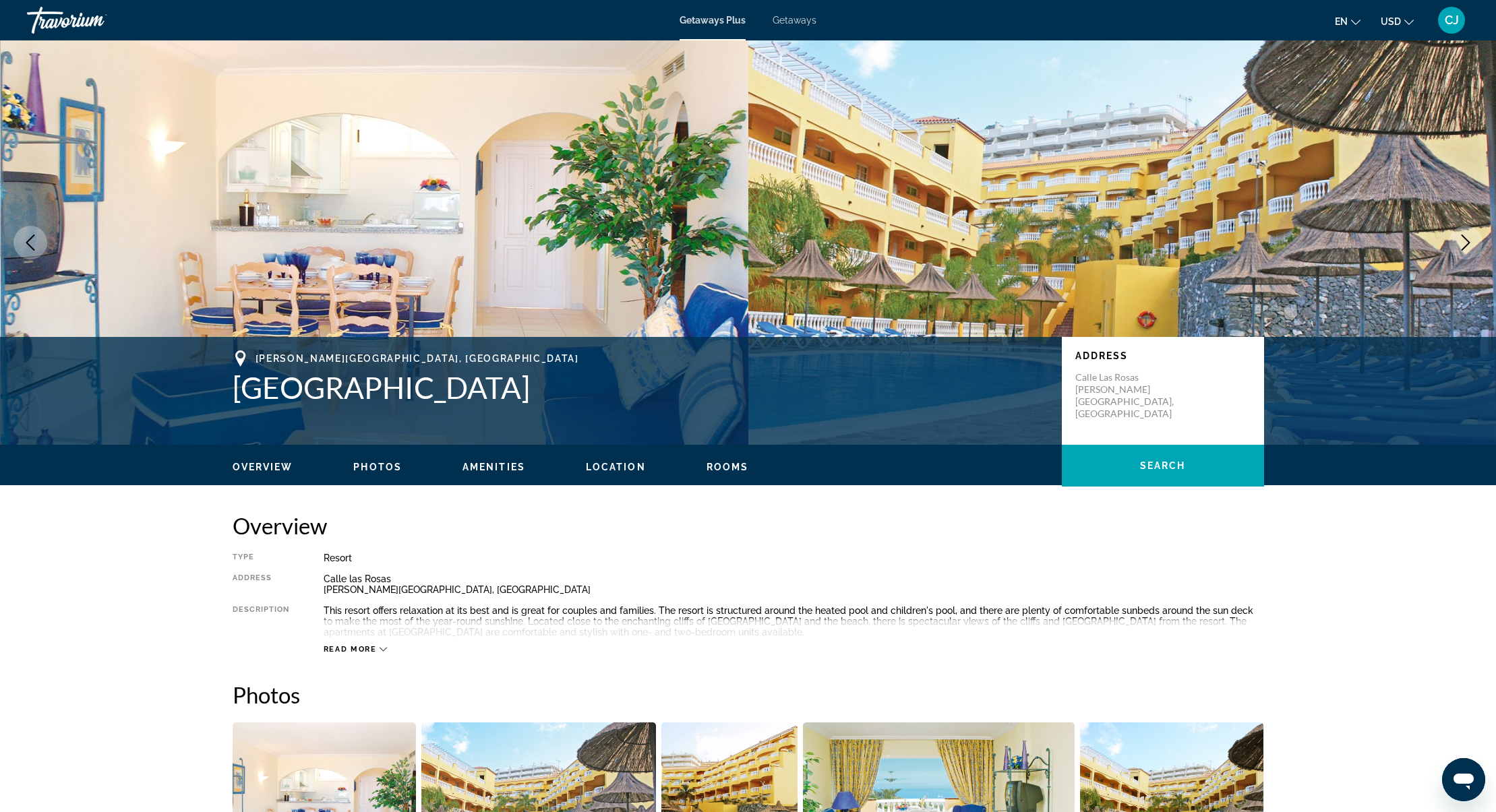
click at [1461, 245] on icon "Next image" at bounding box center [1465, 242] width 16 height 16
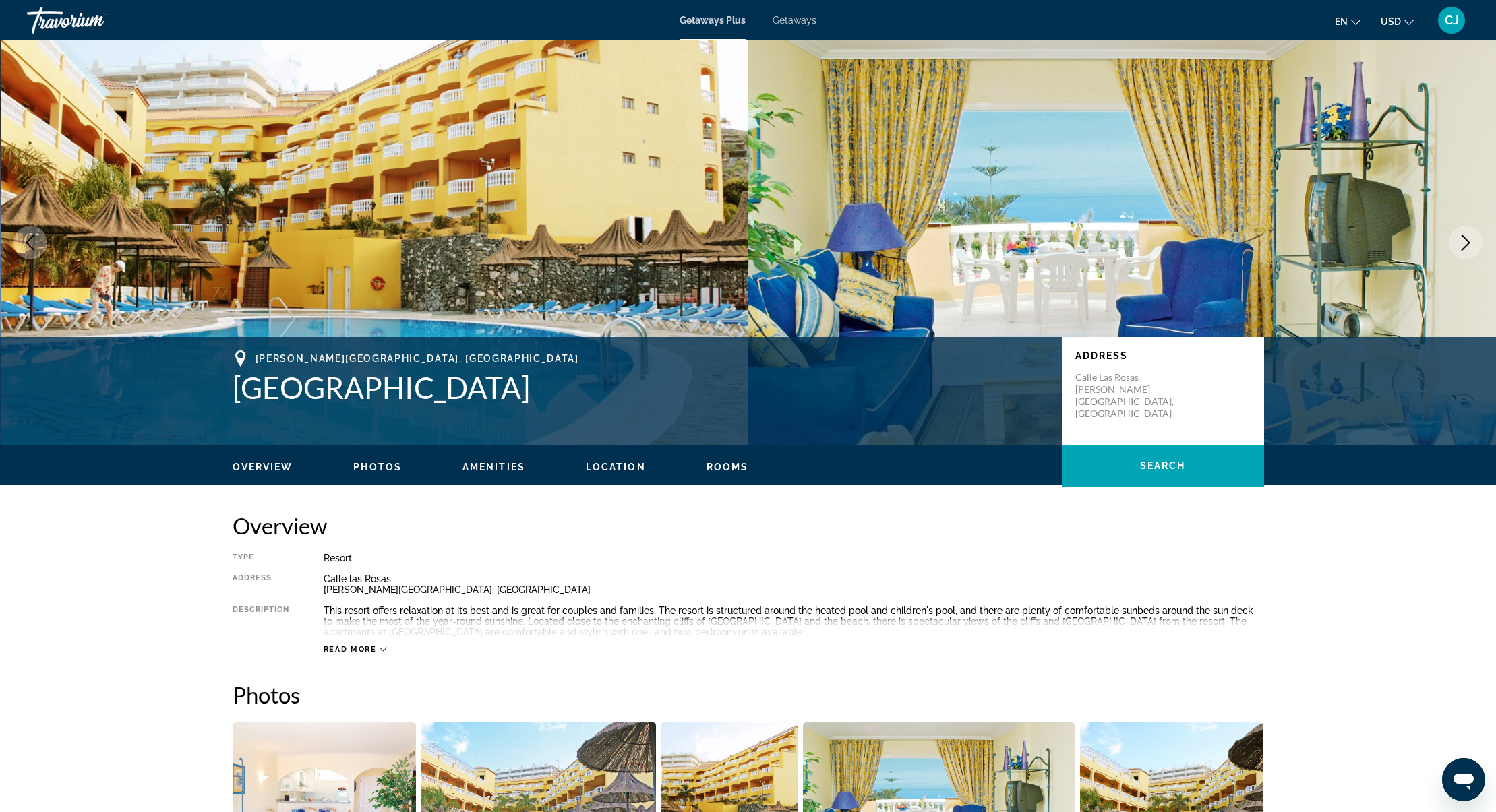
click at [1460, 245] on icon "Next image" at bounding box center [1465, 242] width 16 height 16
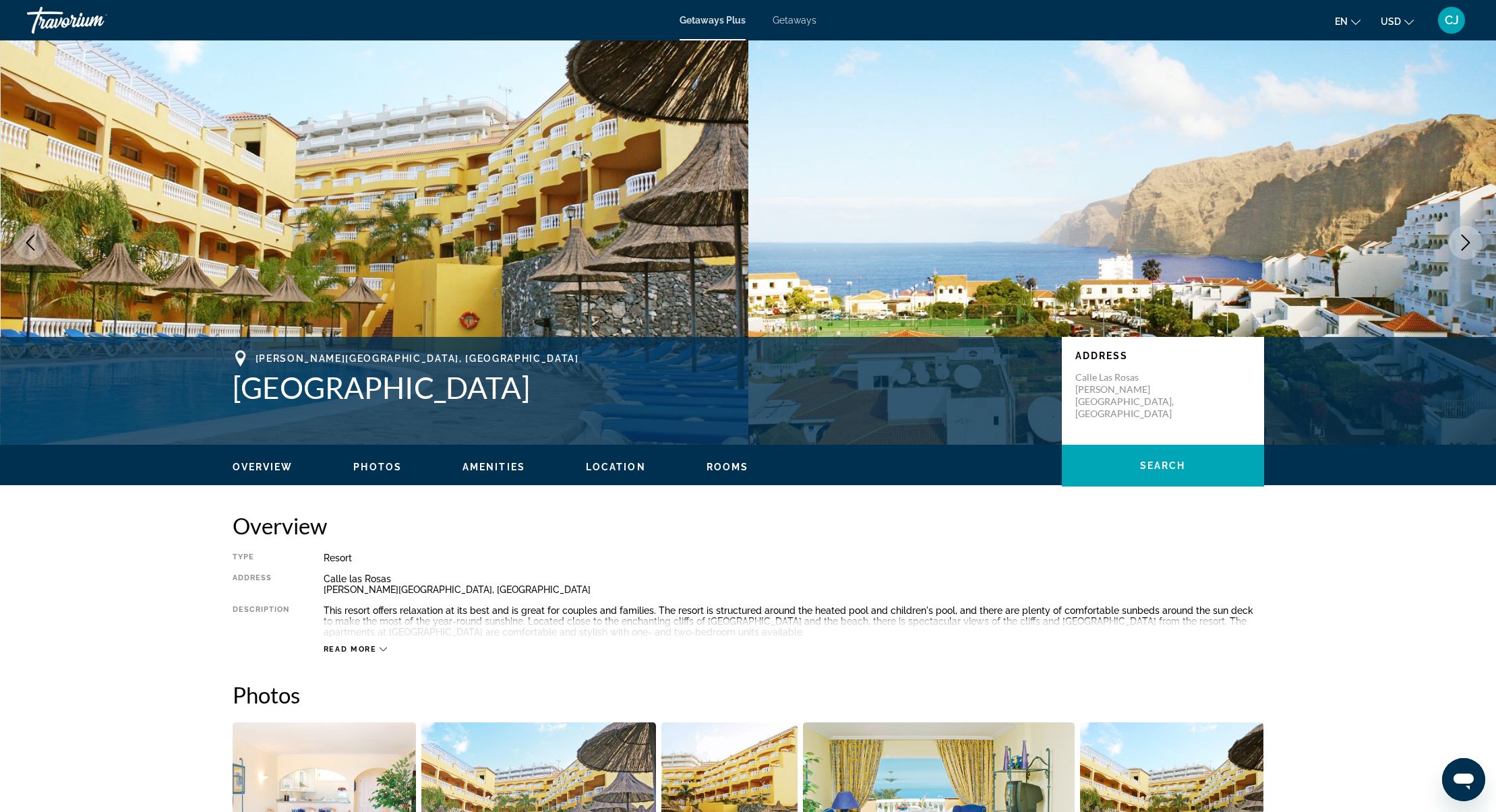
click at [1459, 245] on icon "Next image" at bounding box center [1465, 242] width 16 height 16
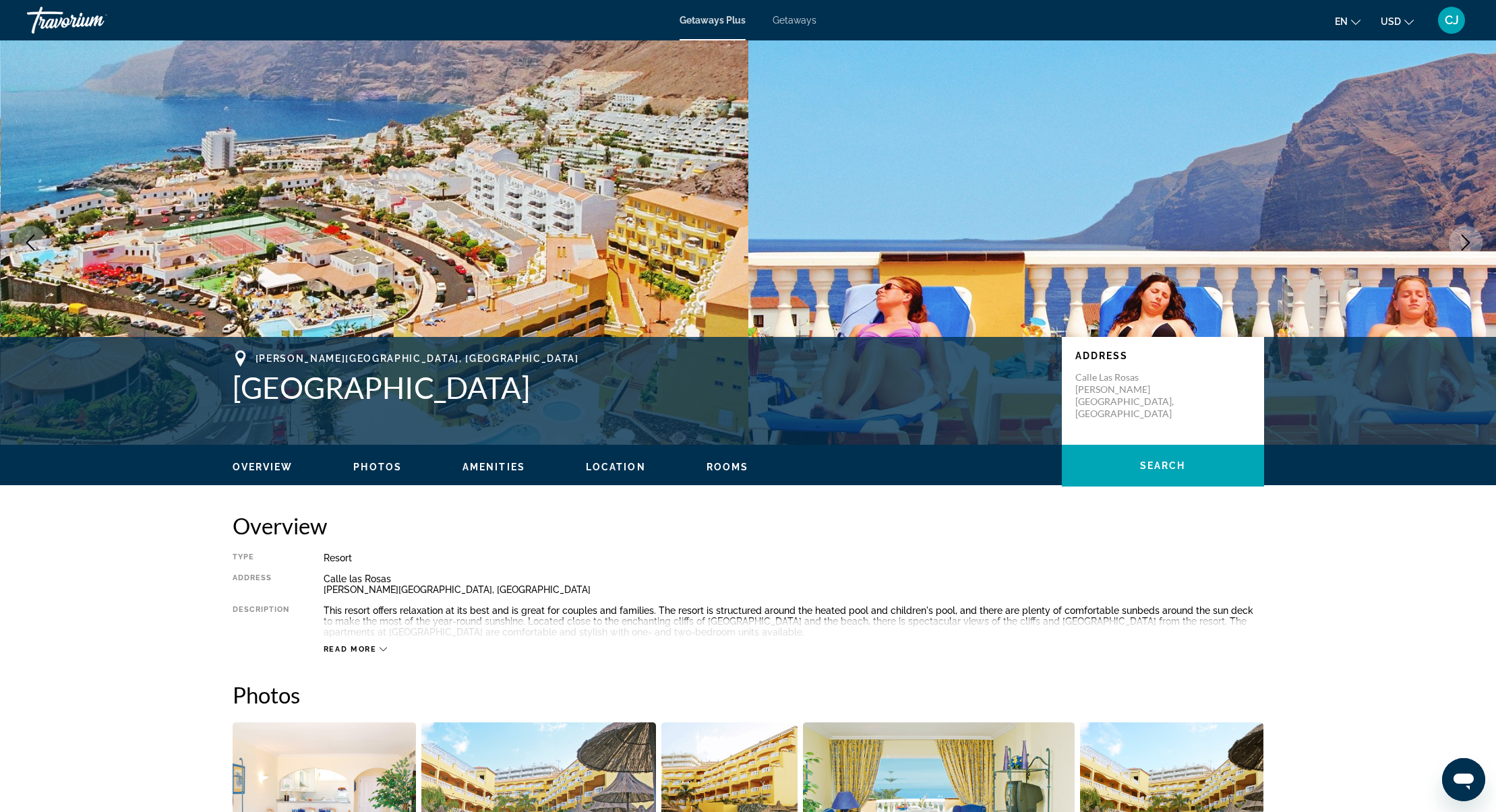
click at [1459, 245] on icon "Next image" at bounding box center [1465, 242] width 16 height 16
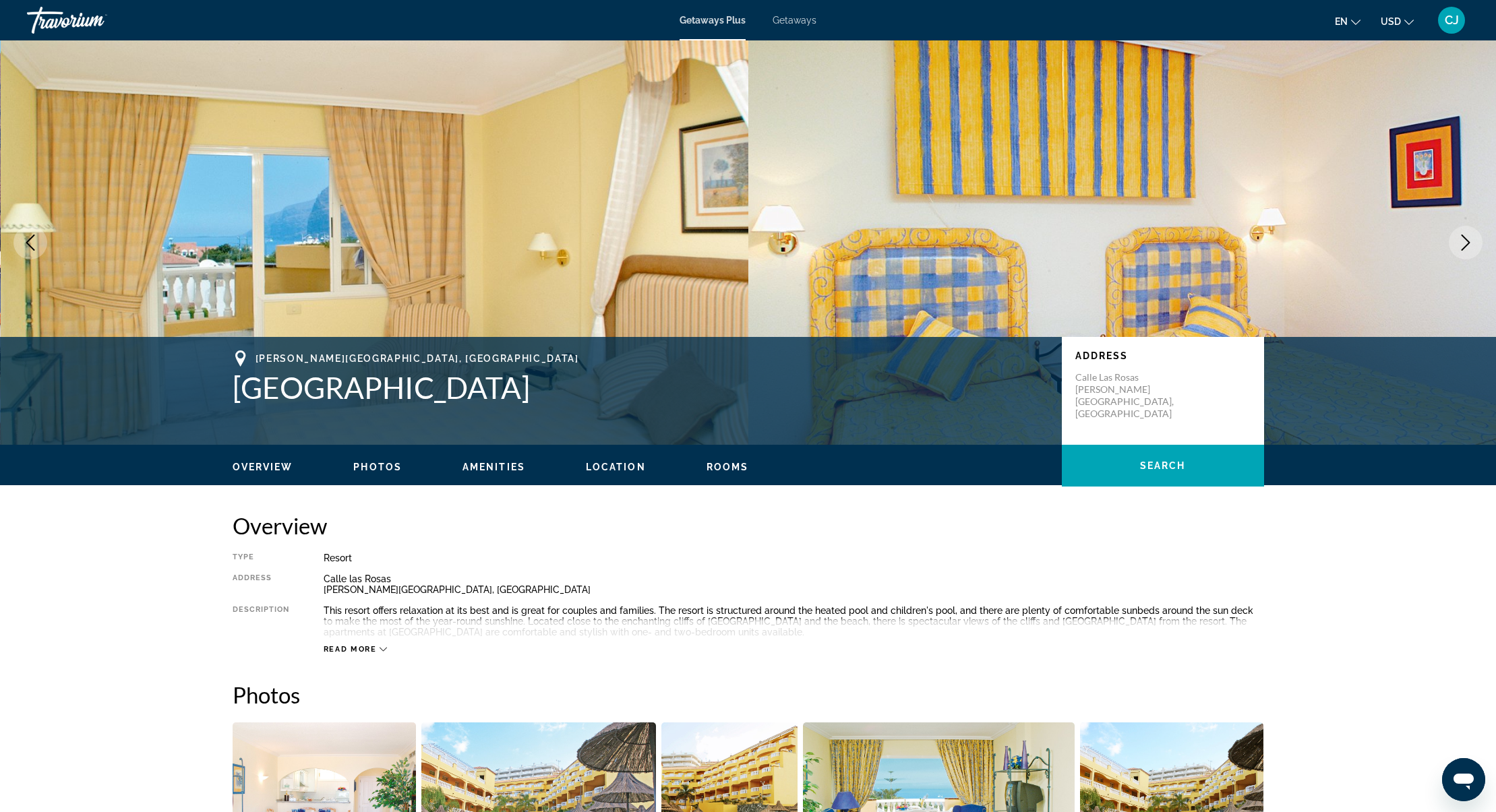
click at [1459, 245] on icon "Next image" at bounding box center [1465, 242] width 16 height 16
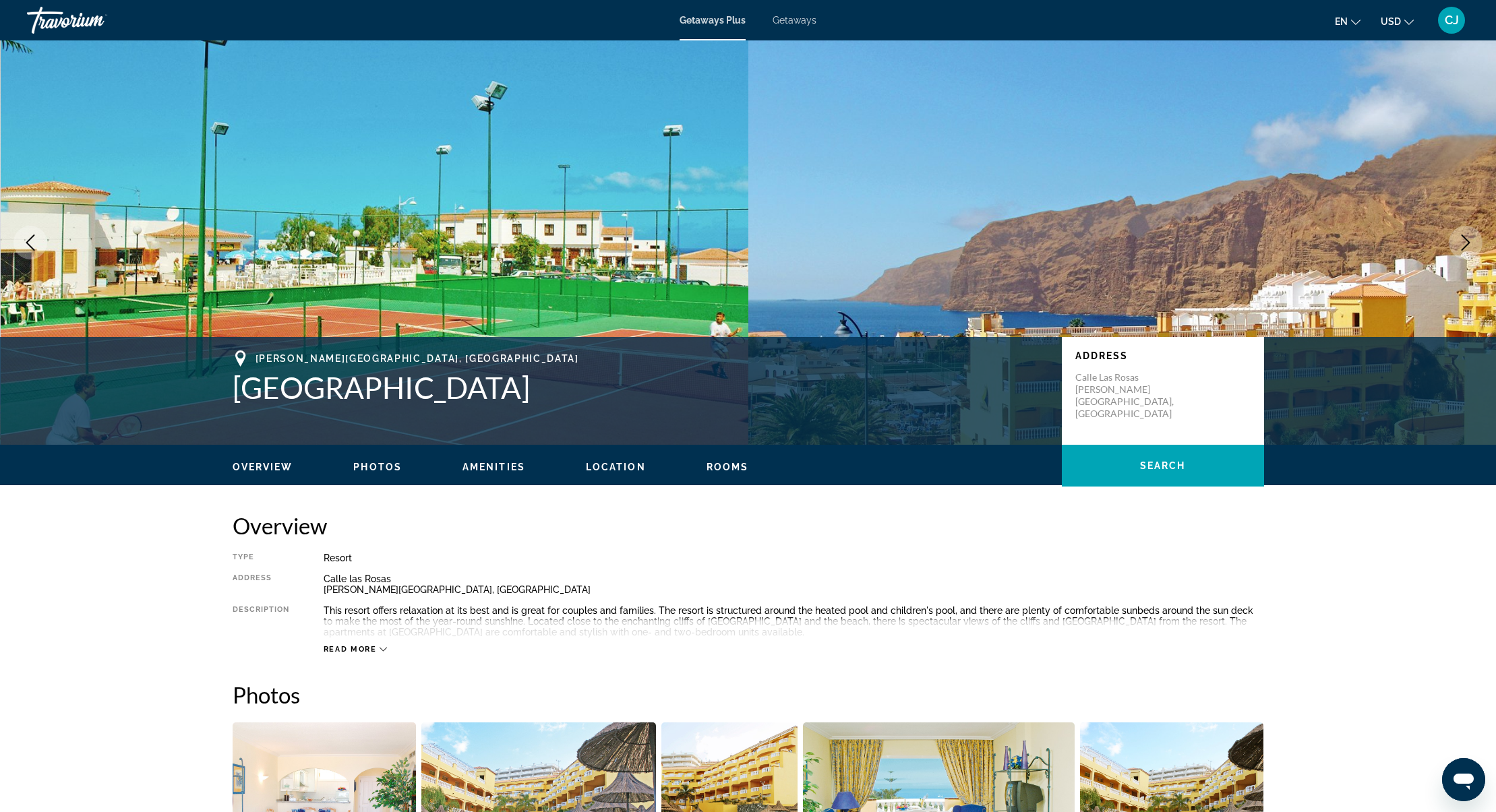
click at [1456, 245] on button "Next image" at bounding box center [1465, 242] width 34 height 34
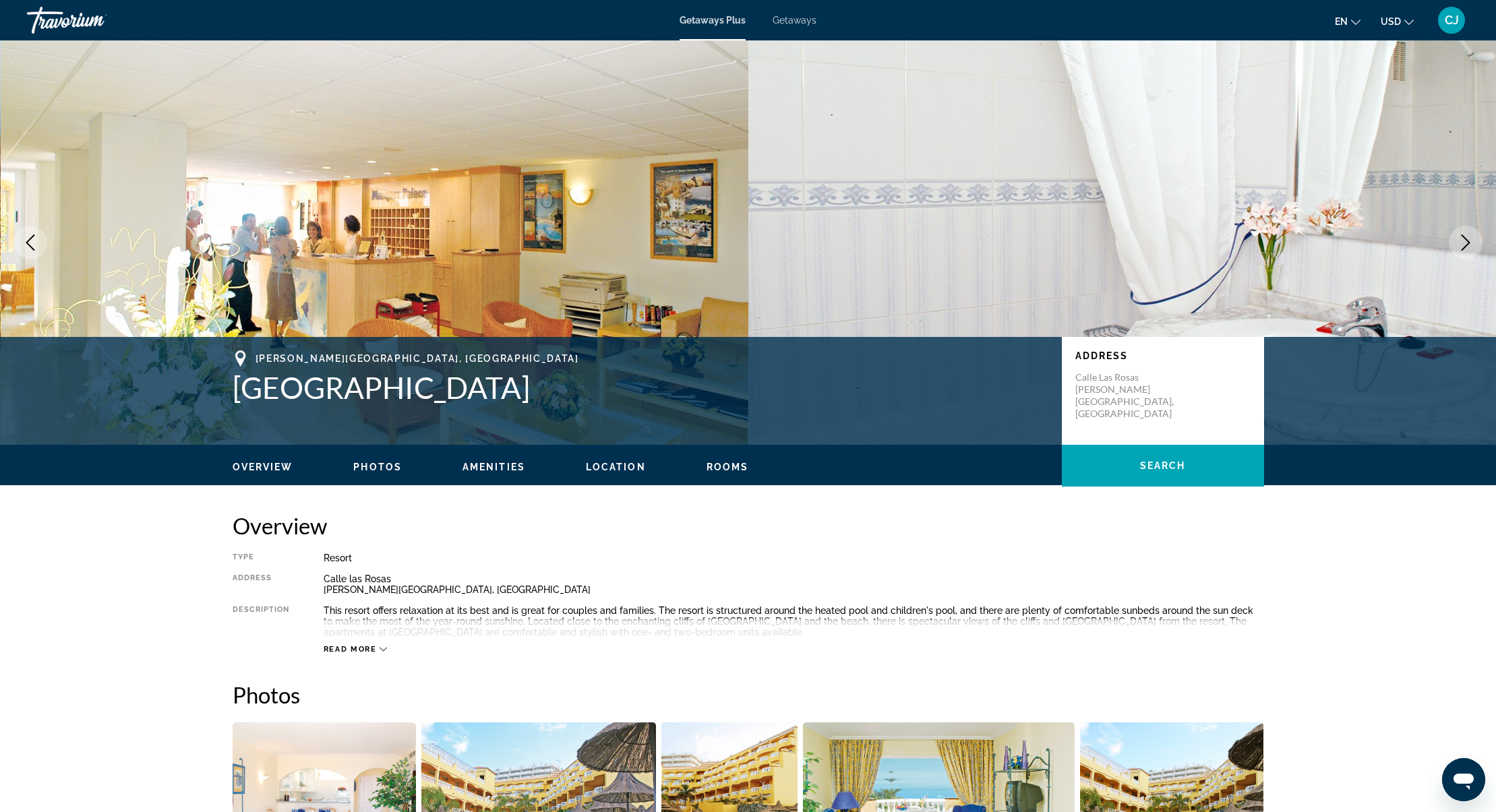
click at [1442, 247] on img "Main content" at bounding box center [1122, 242] width 748 height 404
click at [1456, 243] on button "Next image" at bounding box center [1465, 242] width 34 height 34
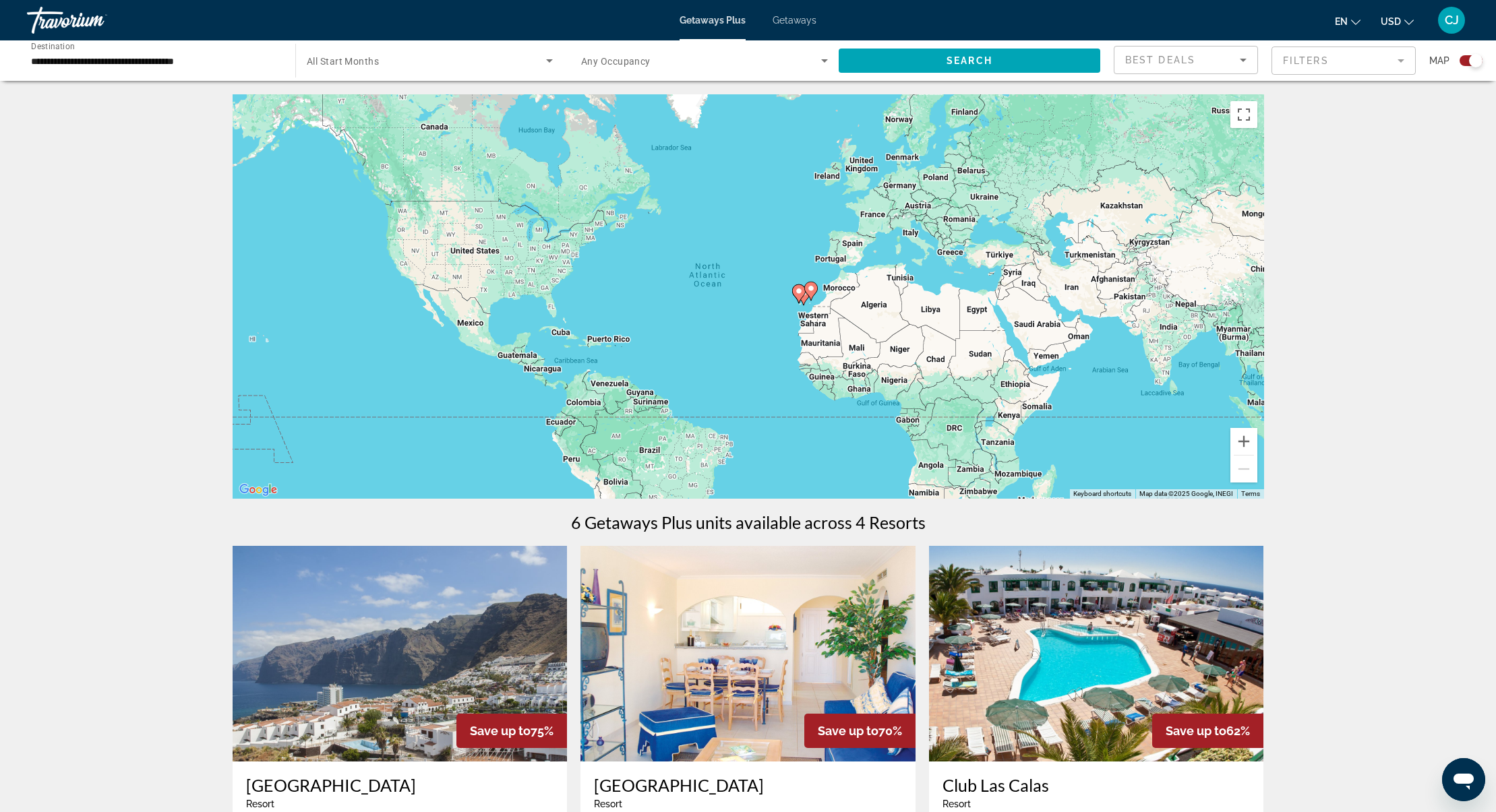
scroll to position [270, 0]
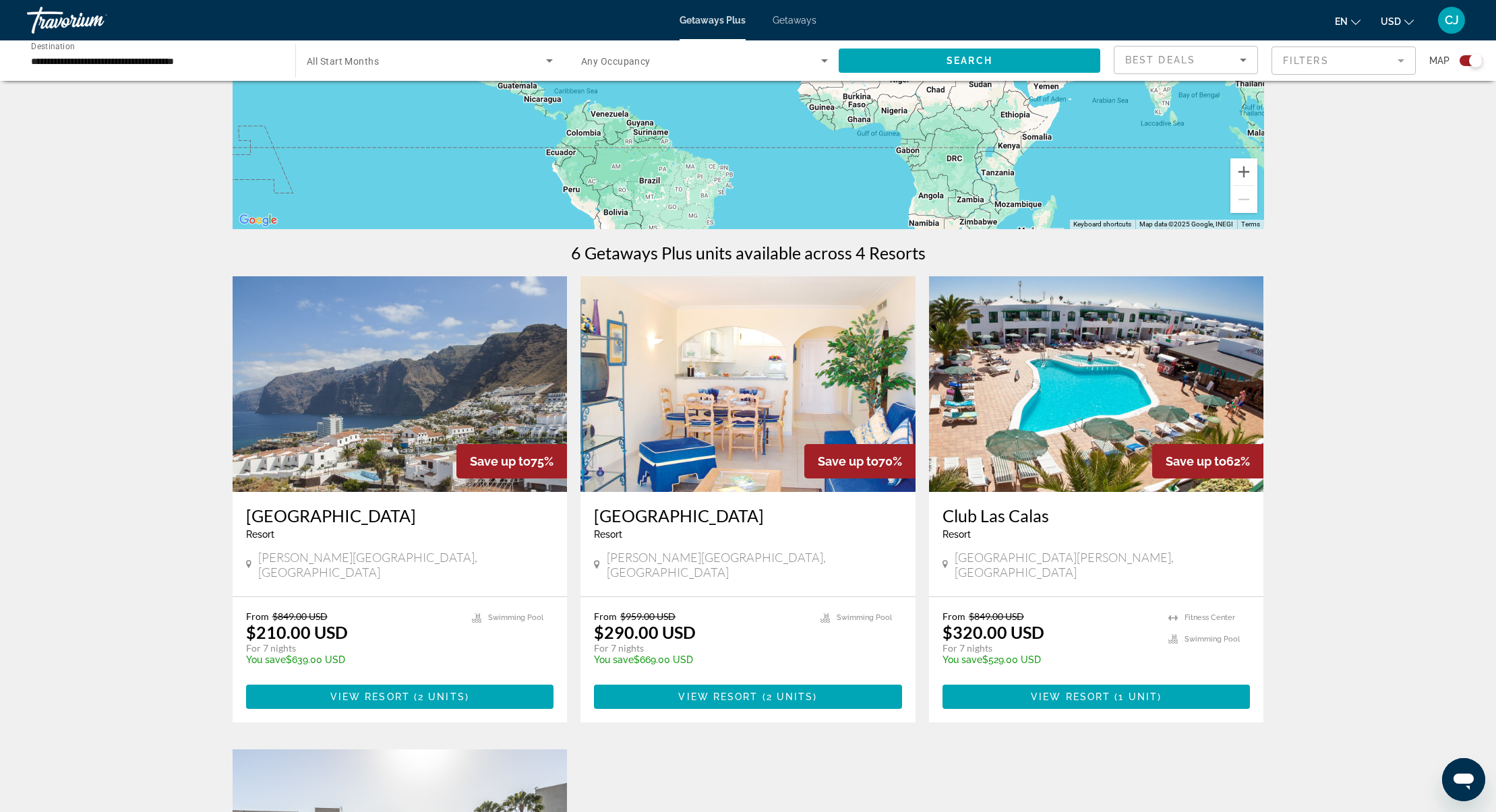
click at [336, 457] on img "Main content" at bounding box center [400, 384] width 335 height 216
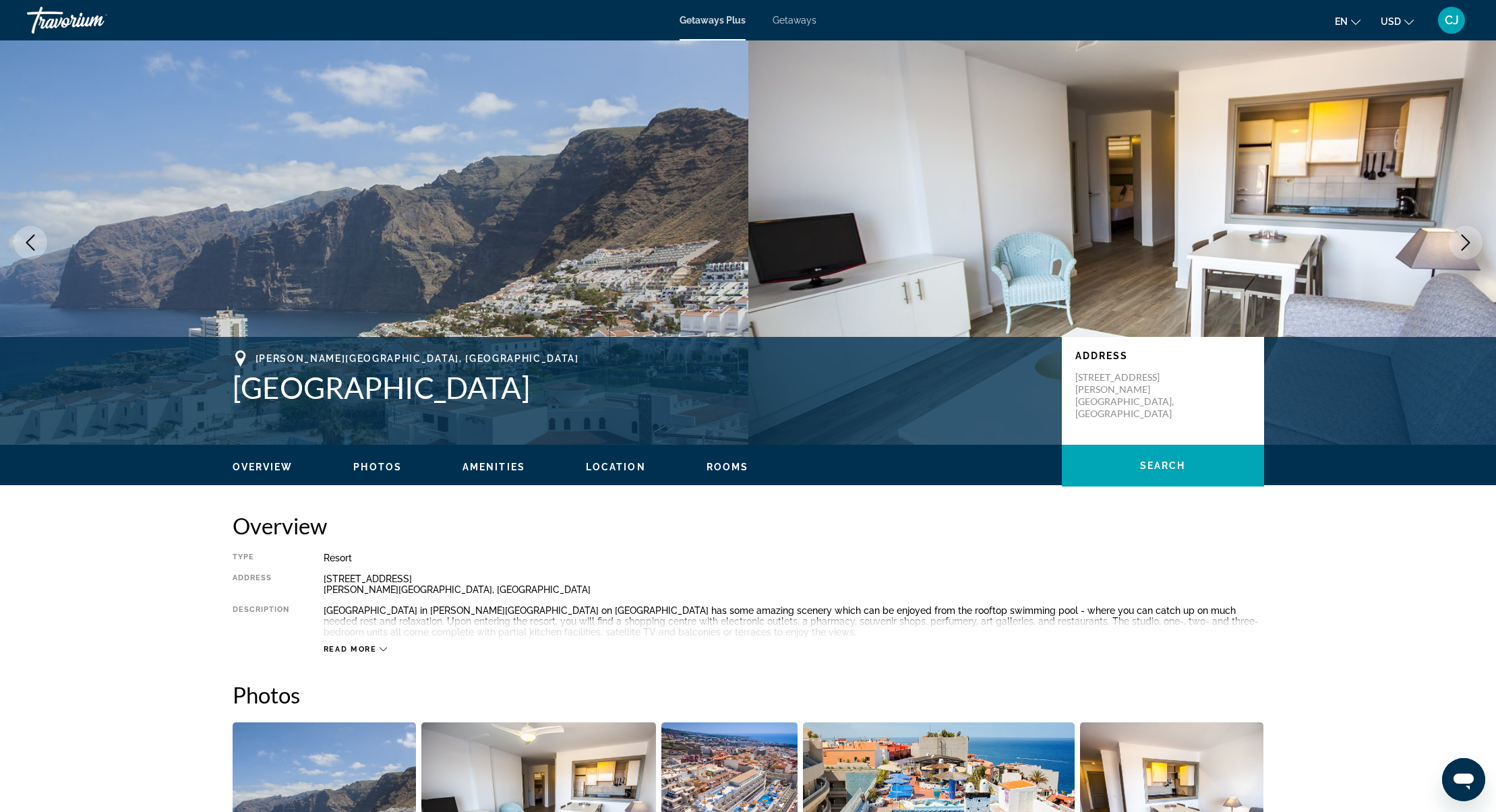
click at [1459, 242] on icon "Next image" at bounding box center [1465, 242] width 16 height 16
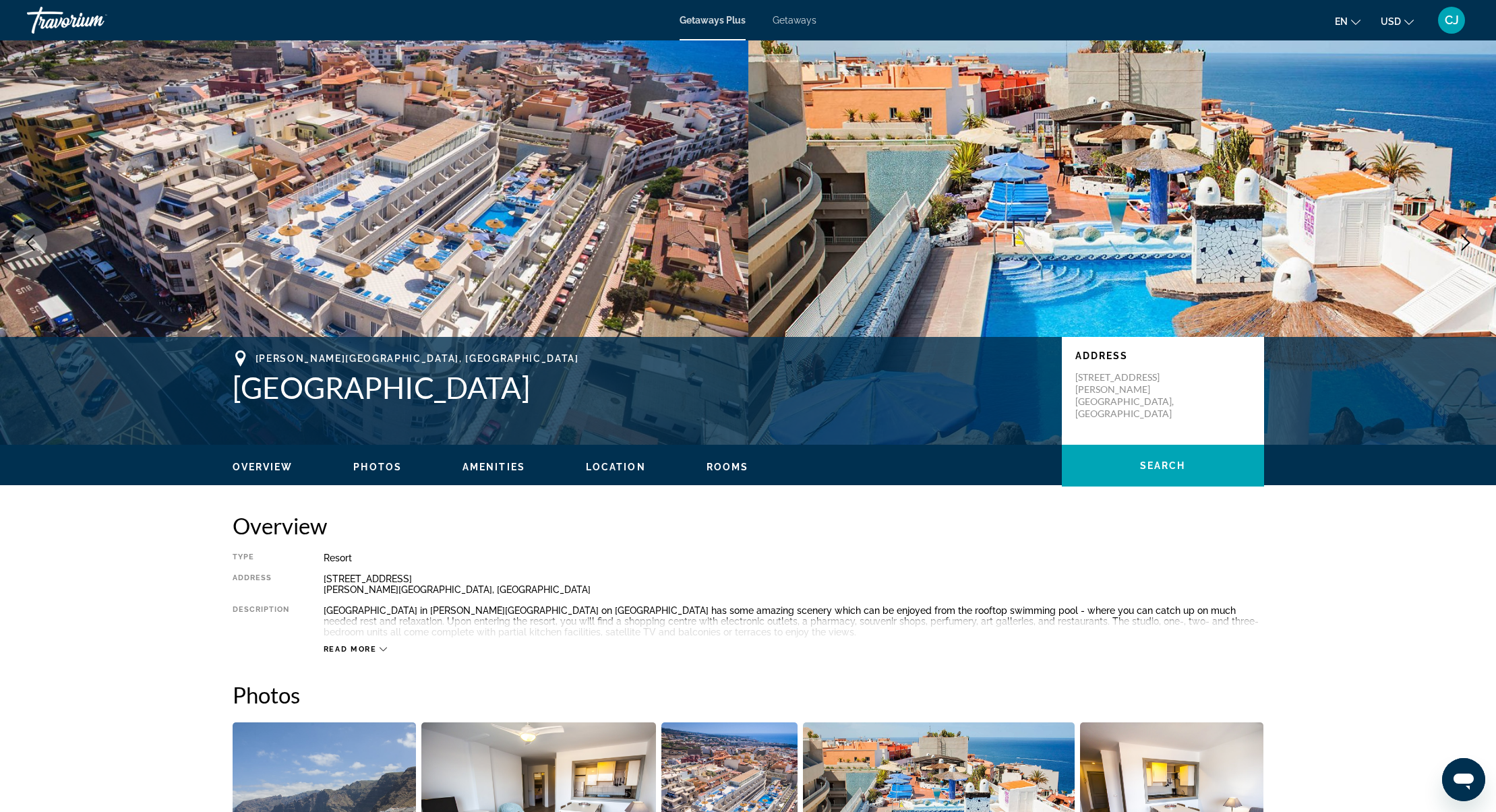
click at [1464, 242] on icon "Next image" at bounding box center [1465, 242] width 16 height 16
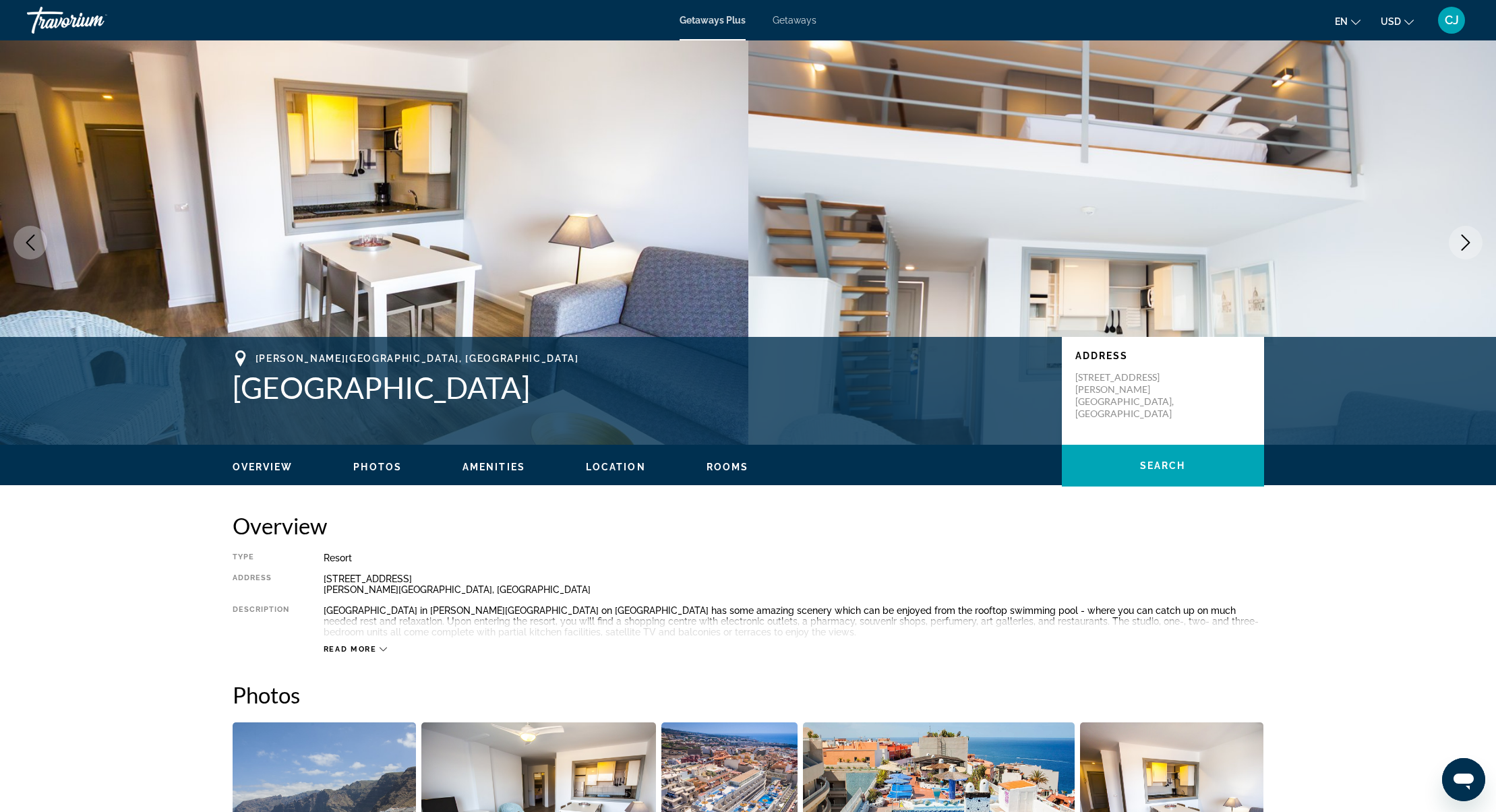
click at [1464, 242] on icon "Next image" at bounding box center [1465, 242] width 16 height 16
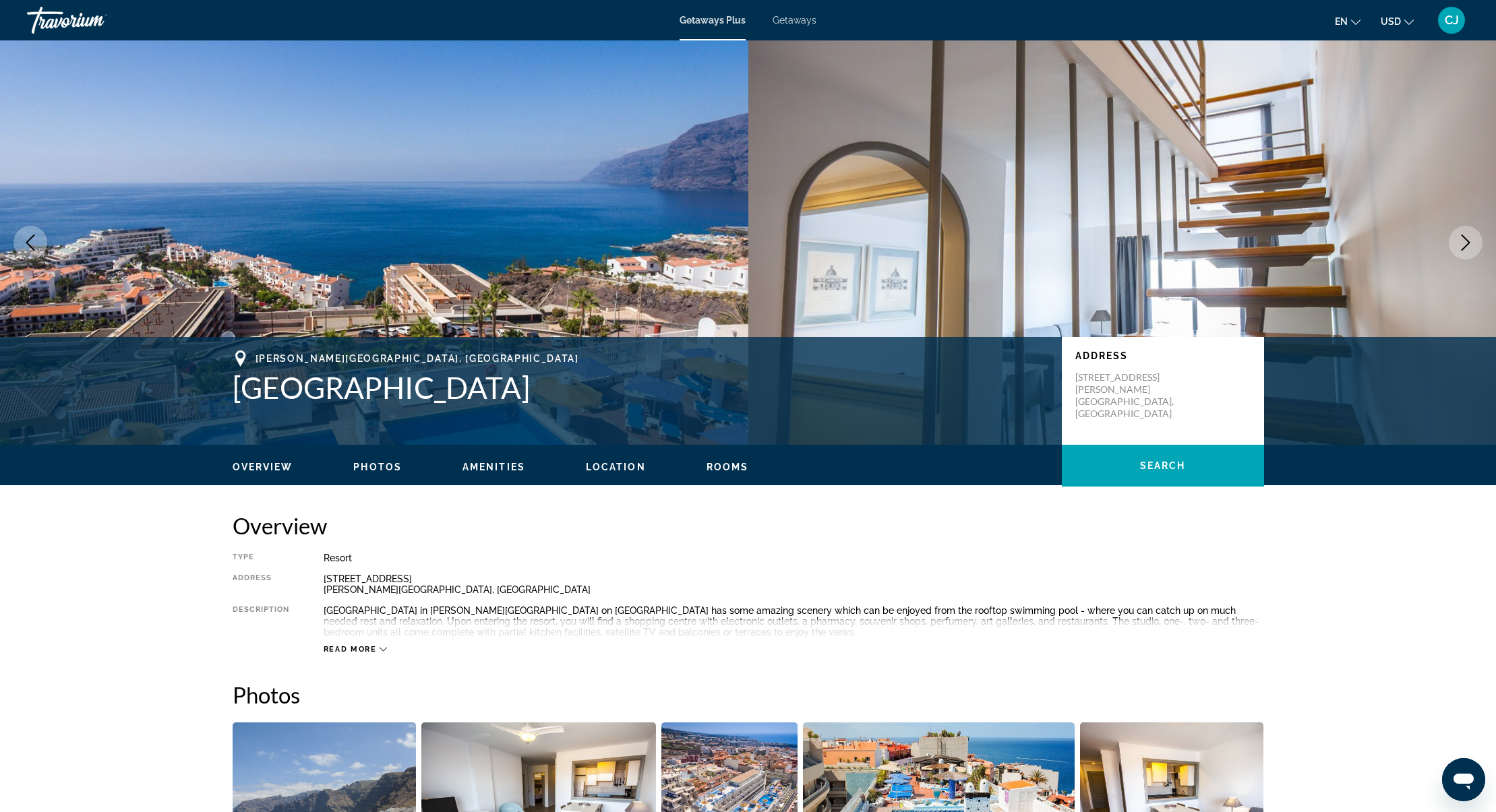
click at [1464, 242] on icon "Next image" at bounding box center [1465, 242] width 16 height 16
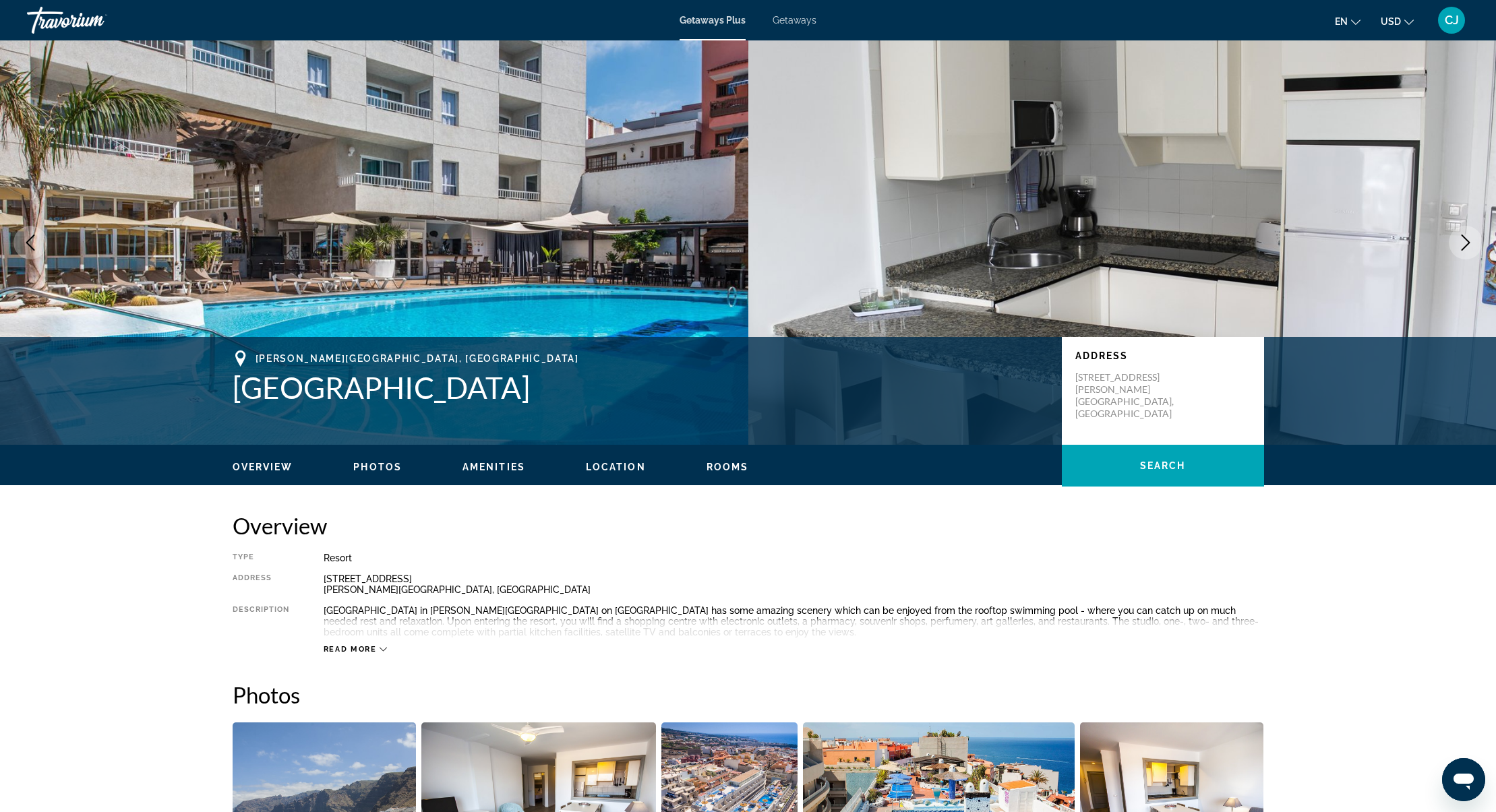
click at [1464, 242] on icon "Next image" at bounding box center [1465, 242] width 16 height 16
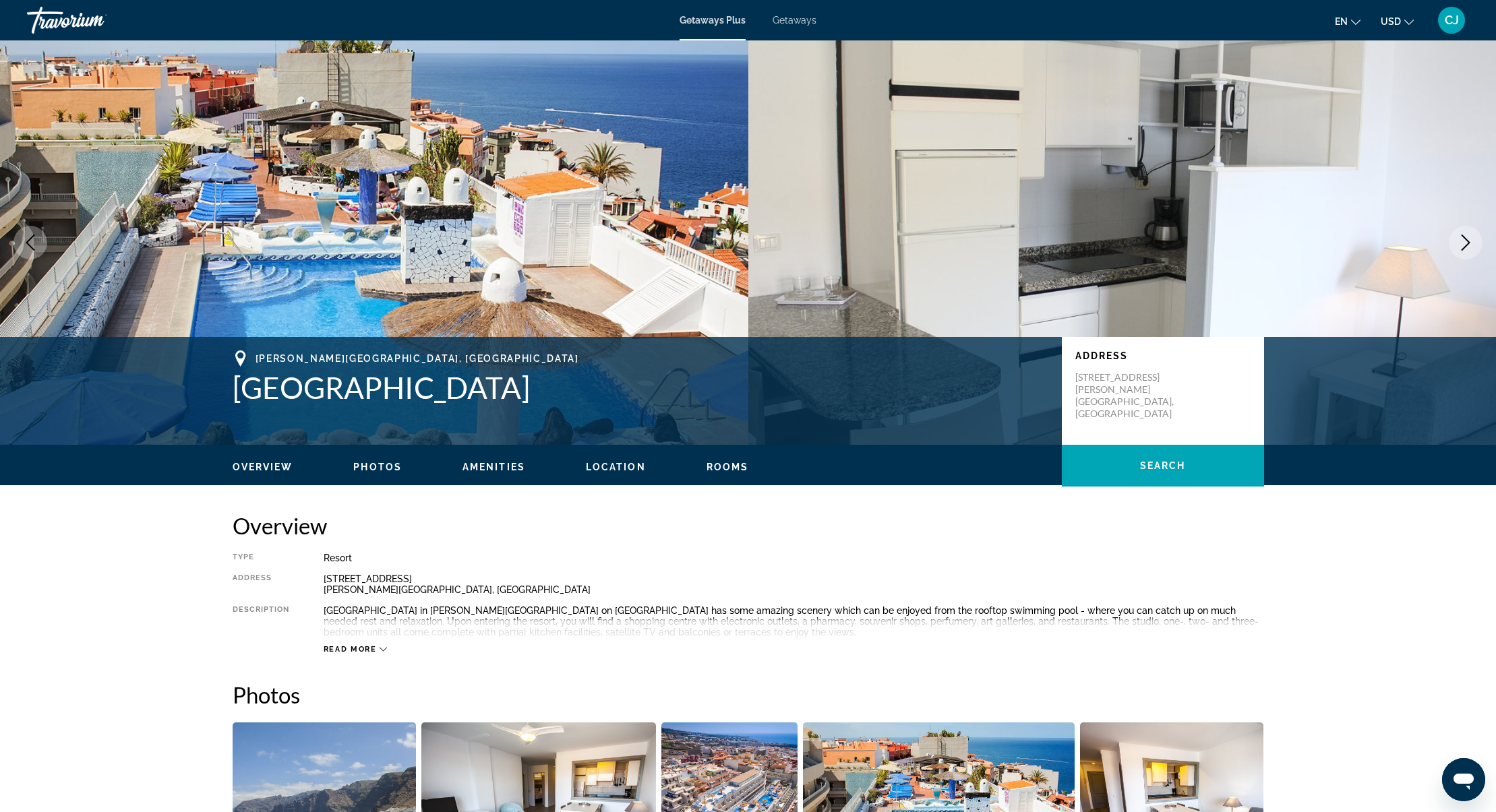
click at [1464, 242] on icon "Next image" at bounding box center [1465, 242] width 16 height 16
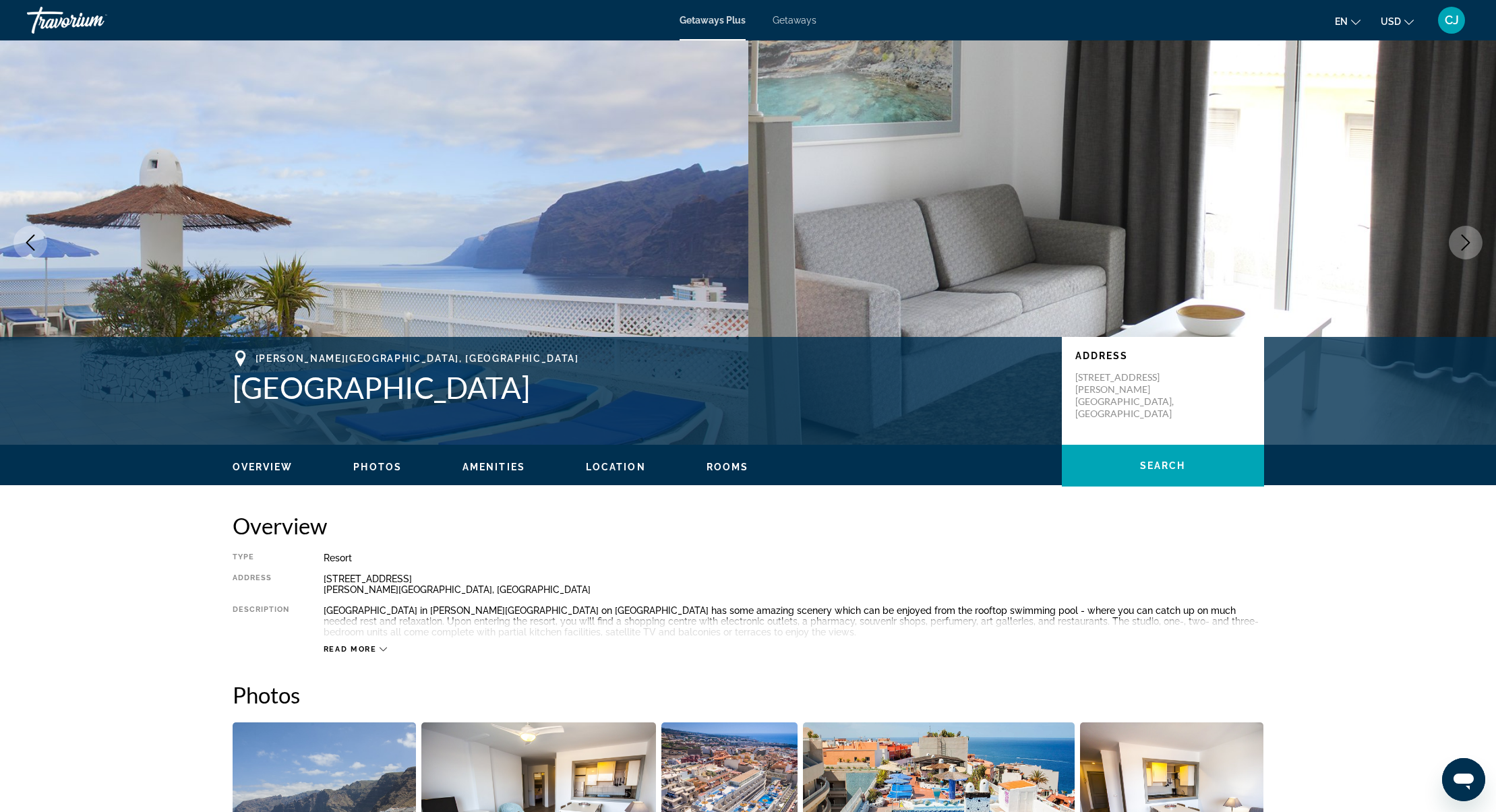
click at [1464, 242] on icon "Next image" at bounding box center [1465, 242] width 16 height 16
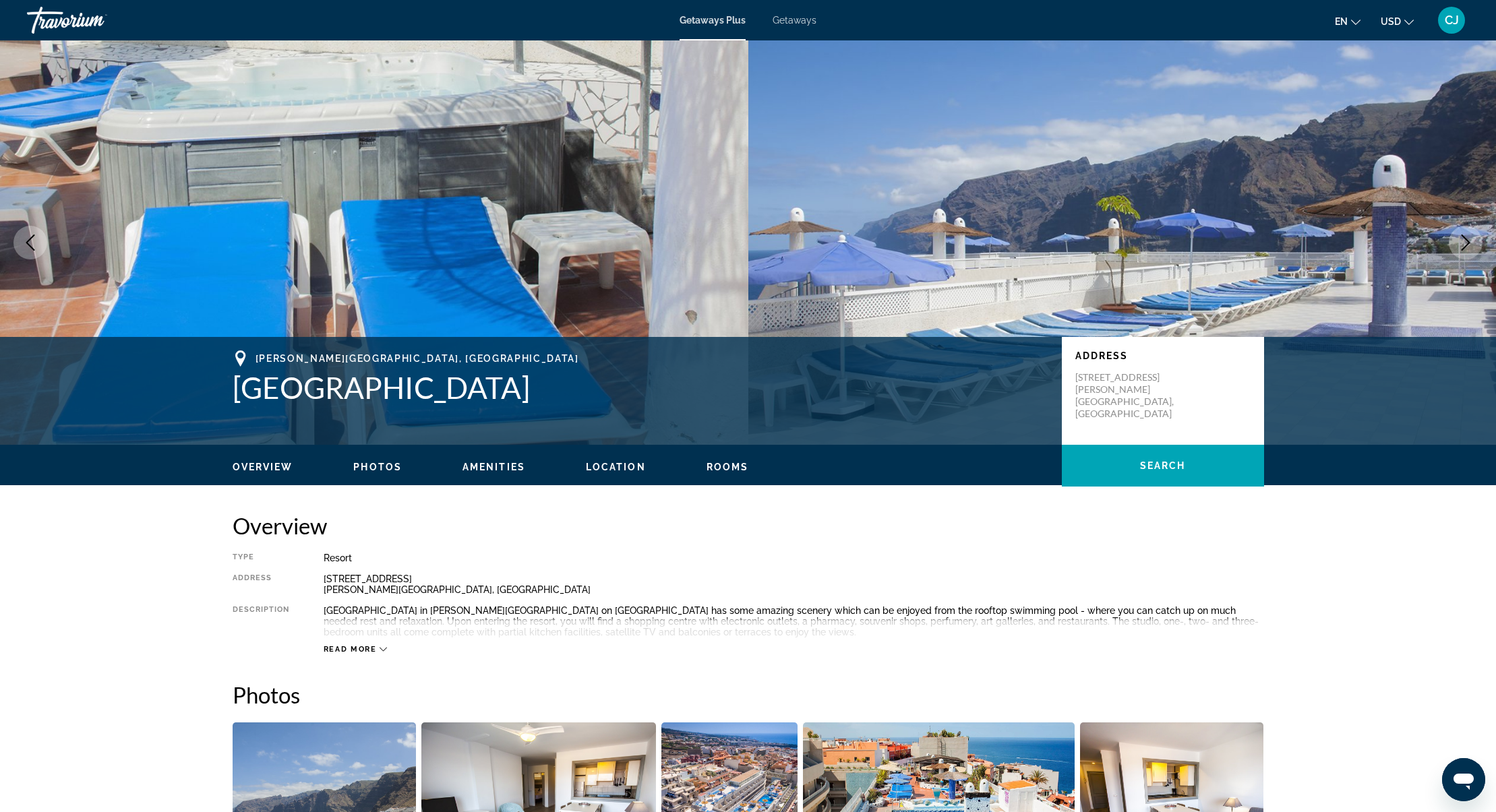
click at [1464, 242] on icon "Next image" at bounding box center [1465, 242] width 16 height 16
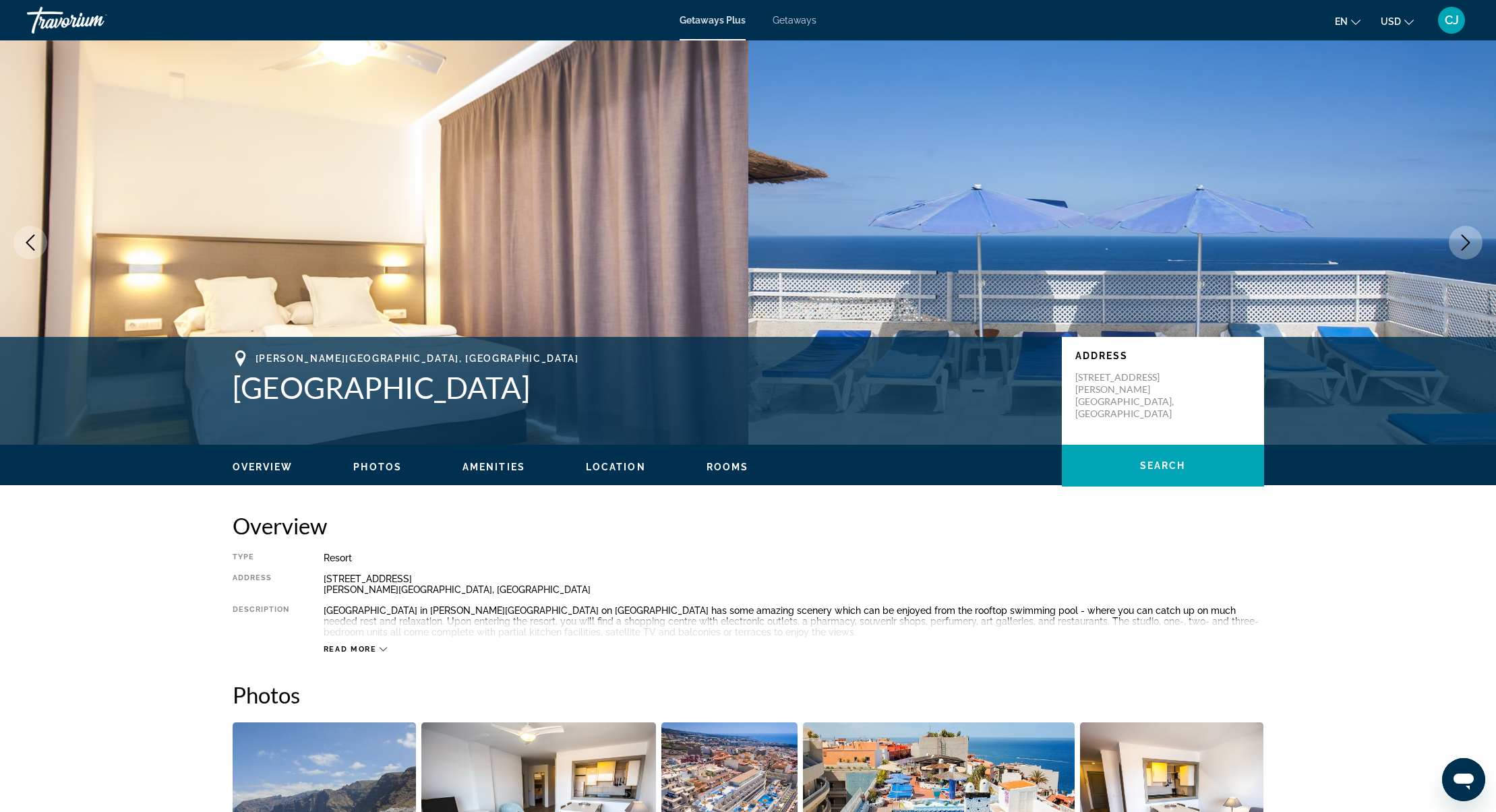
click at [1464, 242] on icon "Next image" at bounding box center [1465, 242] width 16 height 16
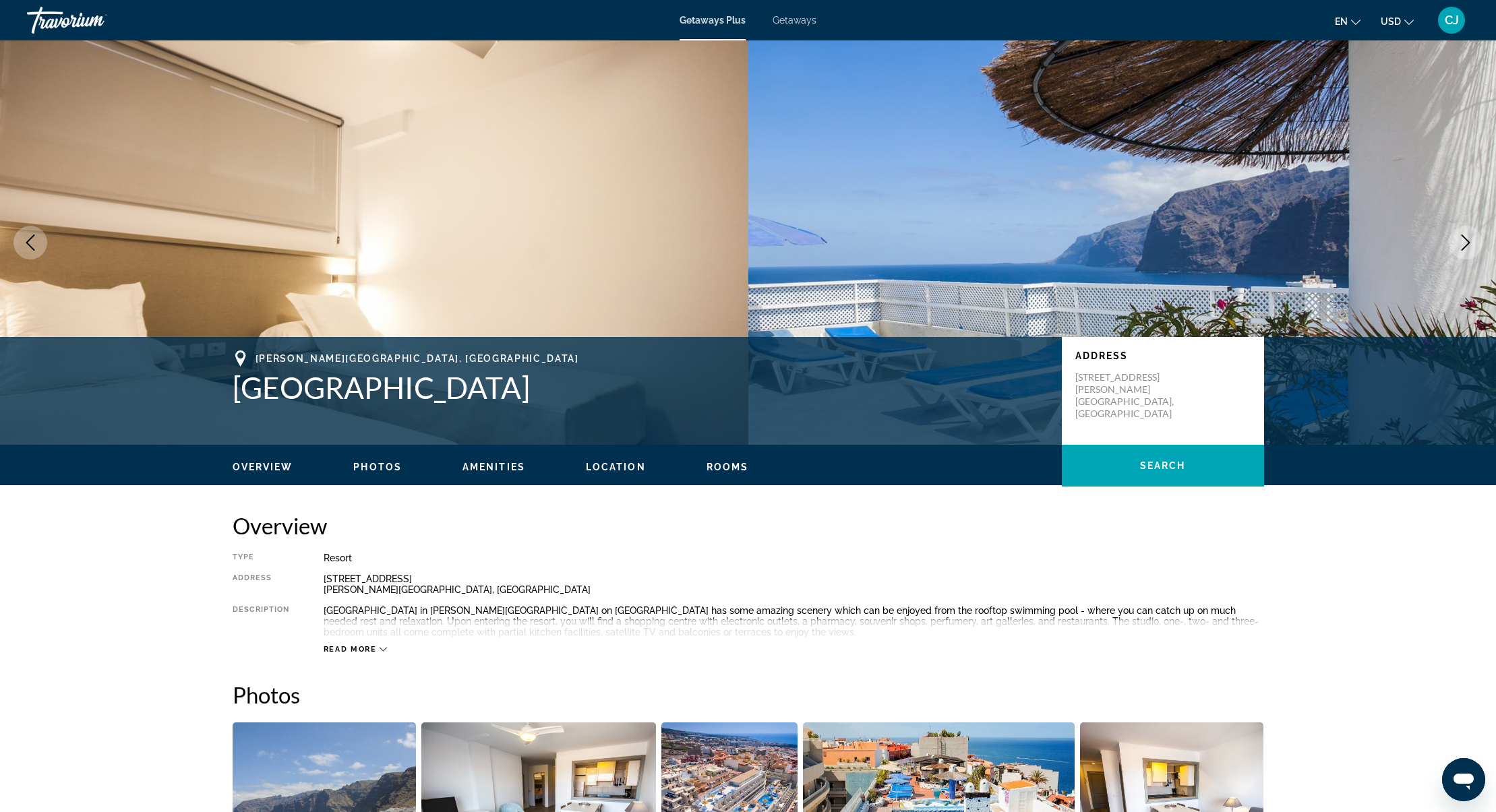
click at [1464, 242] on icon "Next image" at bounding box center [1465, 242] width 16 height 16
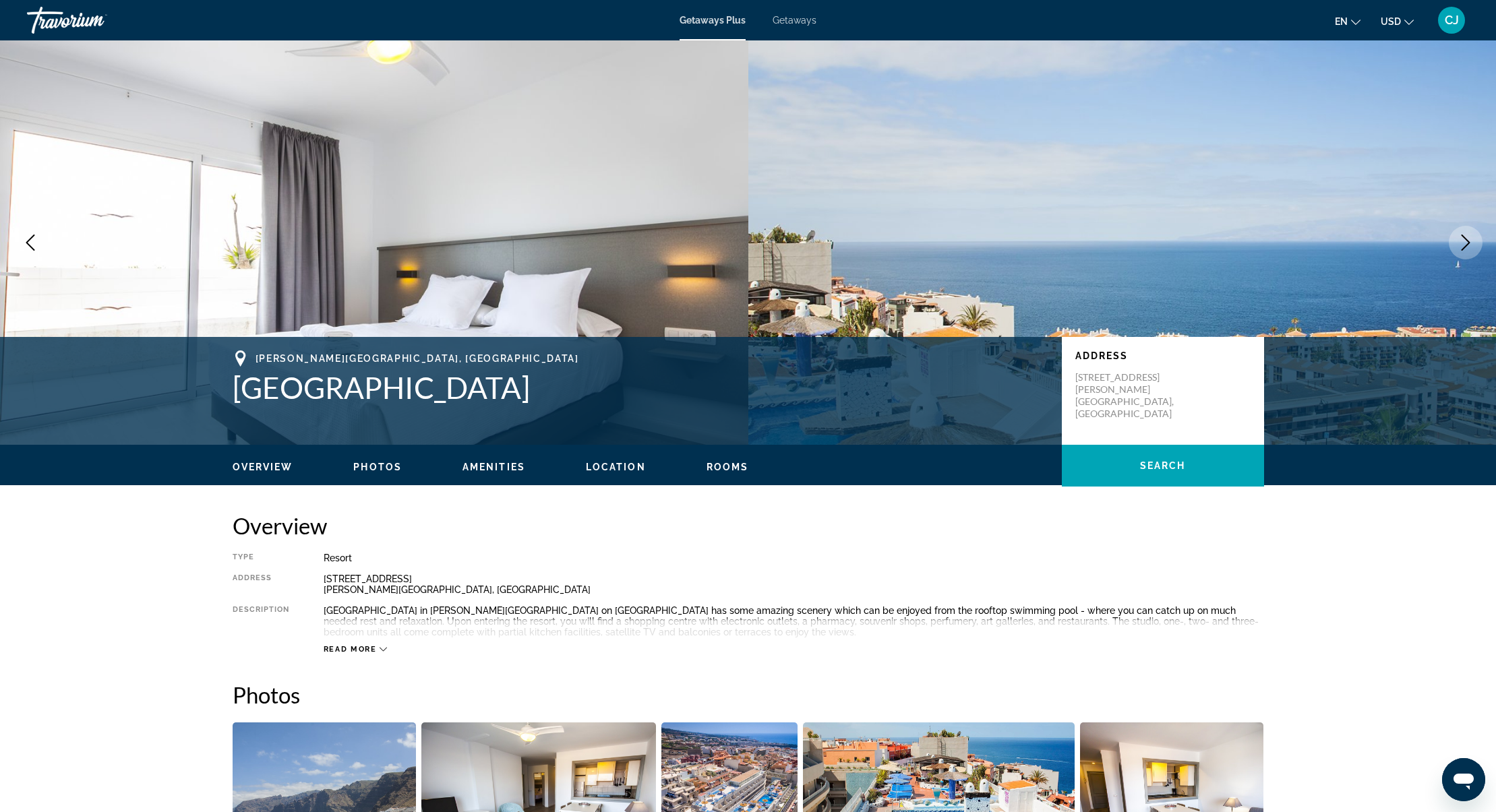
click at [1464, 242] on icon "Next image" at bounding box center [1465, 242] width 16 height 16
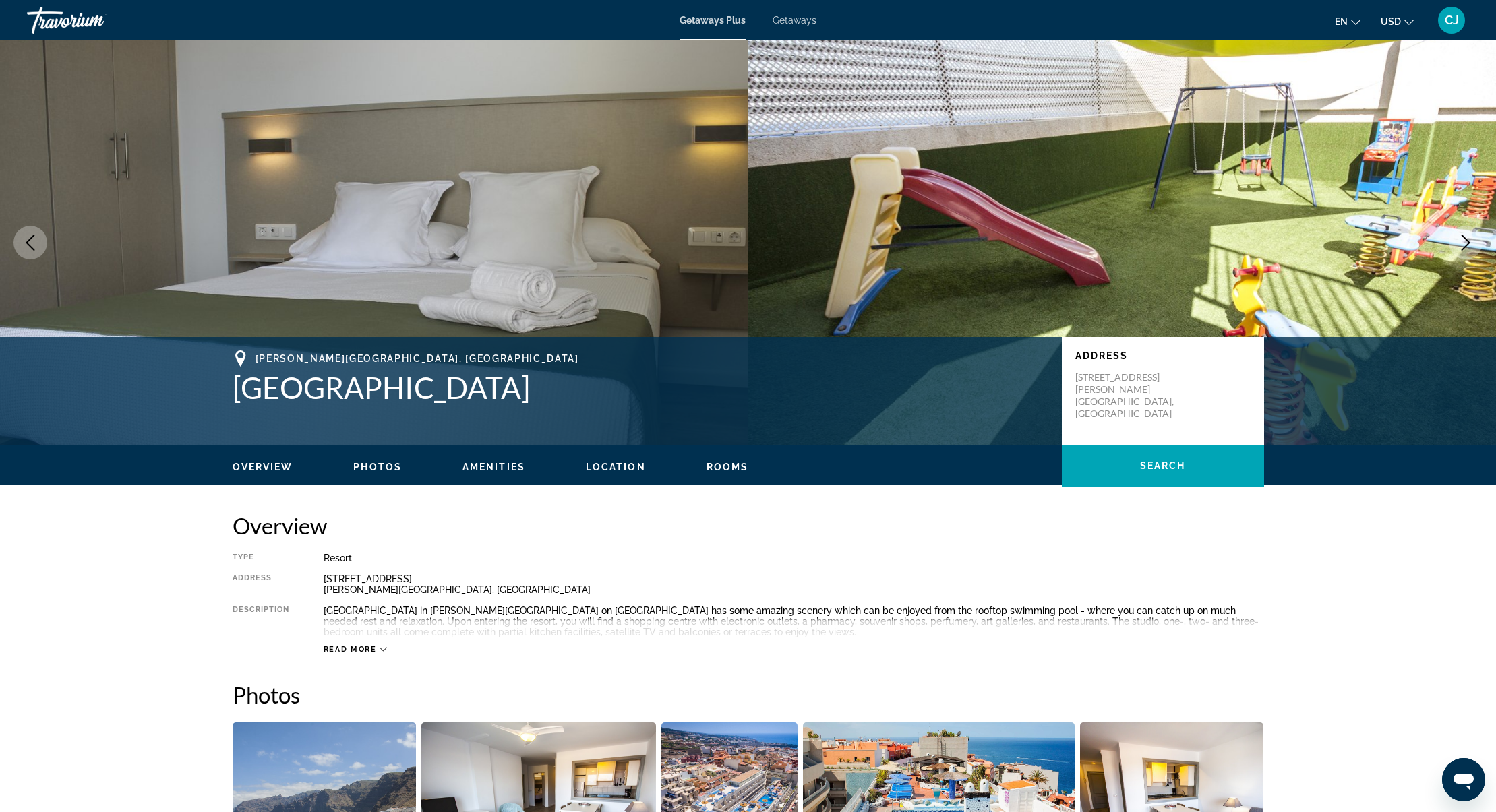
click at [1464, 242] on icon "Next image" at bounding box center [1465, 242] width 16 height 16
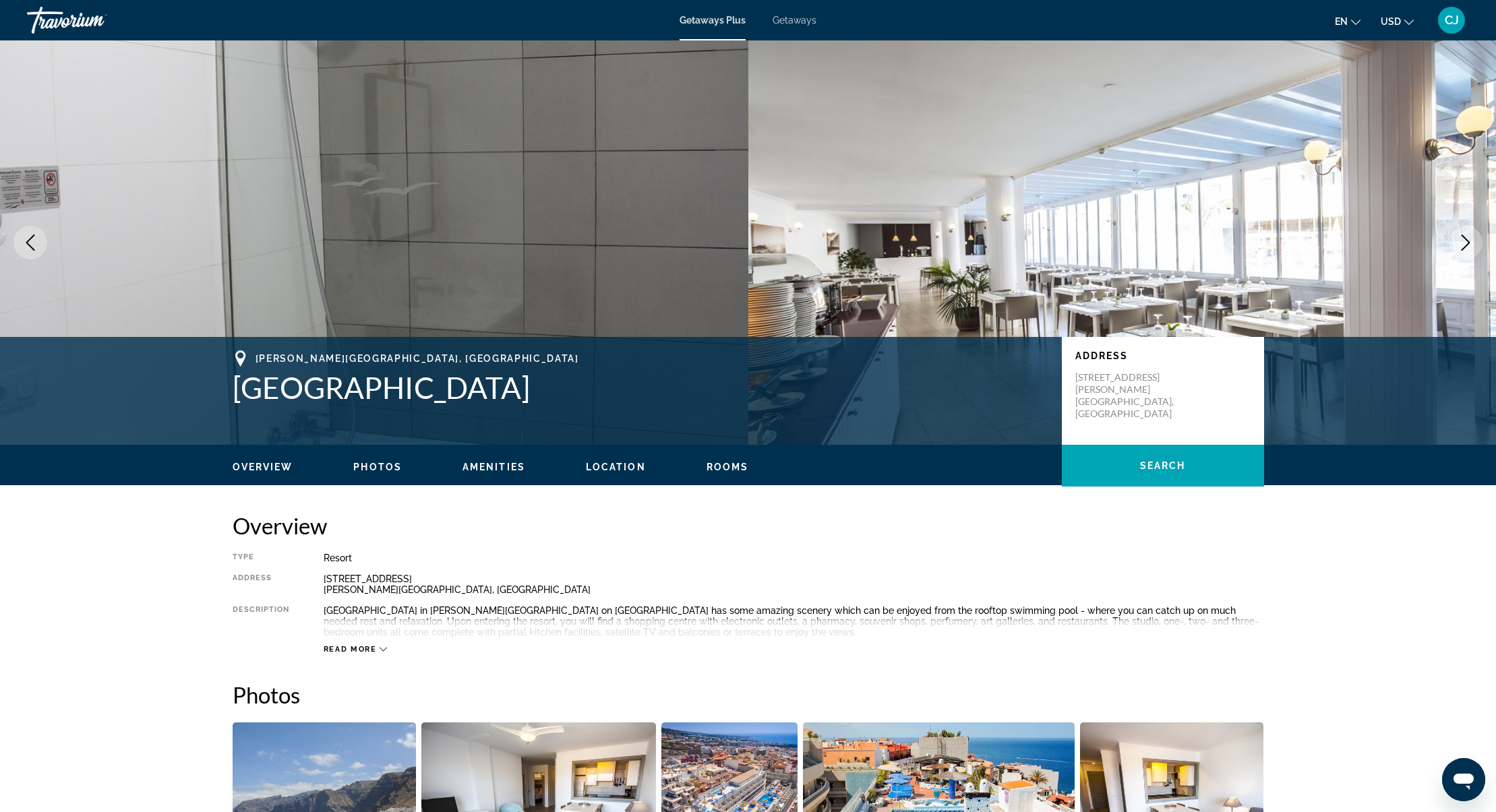
click at [1464, 242] on icon "Next image" at bounding box center [1465, 242] width 16 height 16
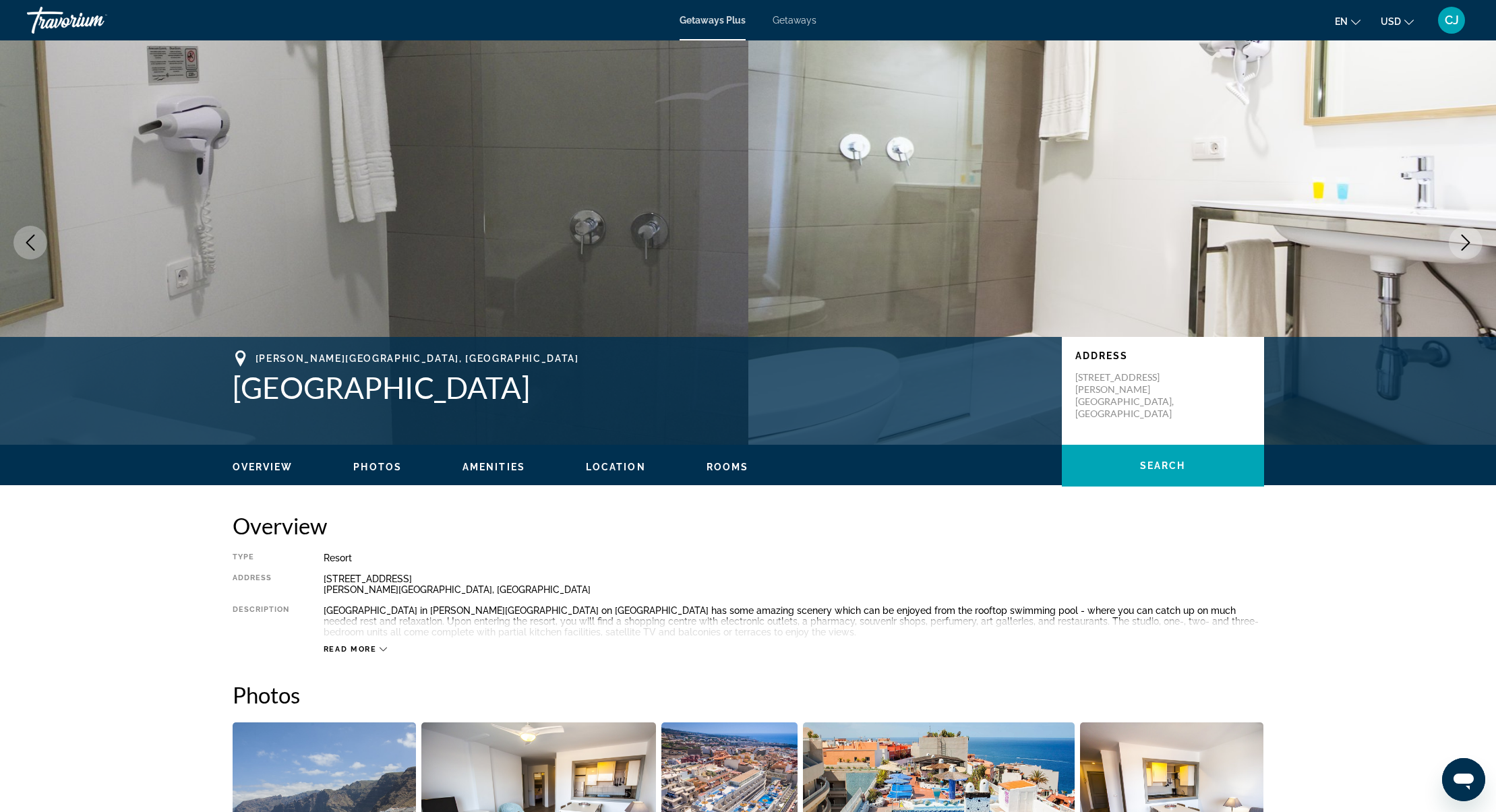
click at [1464, 242] on icon "Next image" at bounding box center [1465, 242] width 16 height 16
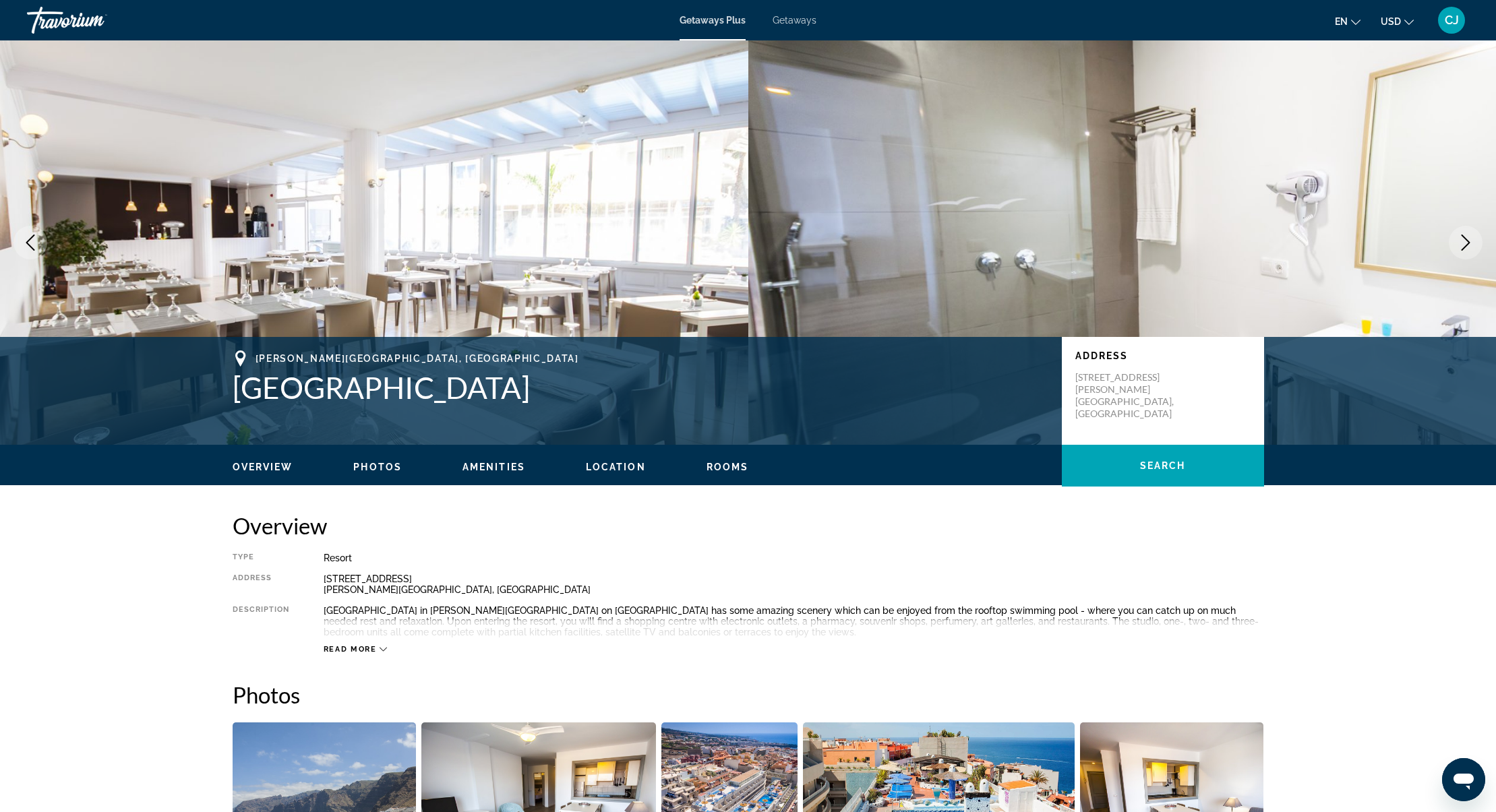
click at [1464, 242] on icon "Next image" at bounding box center [1465, 242] width 16 height 16
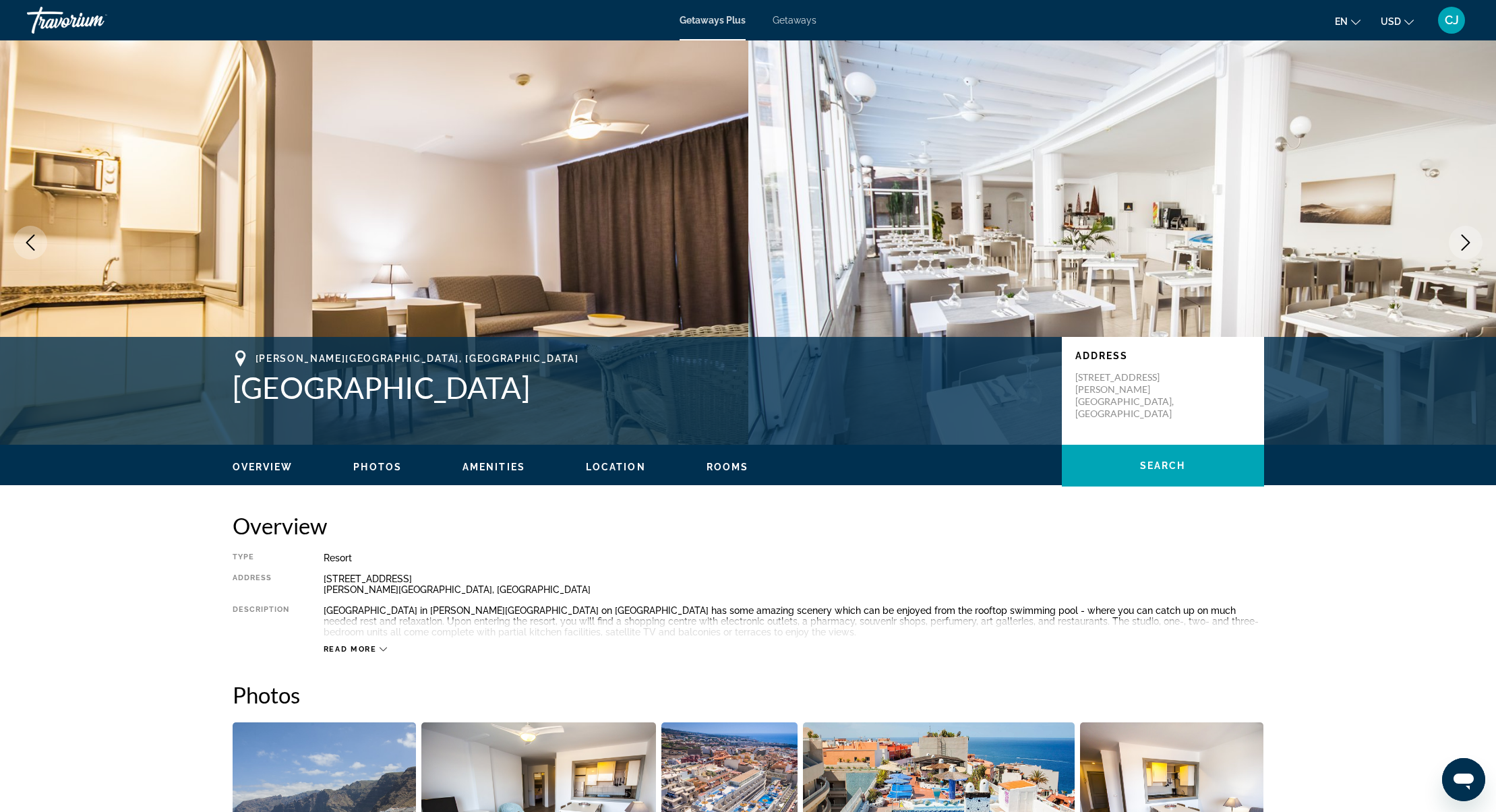
click at [1464, 242] on icon "Next image" at bounding box center [1465, 242] width 16 height 16
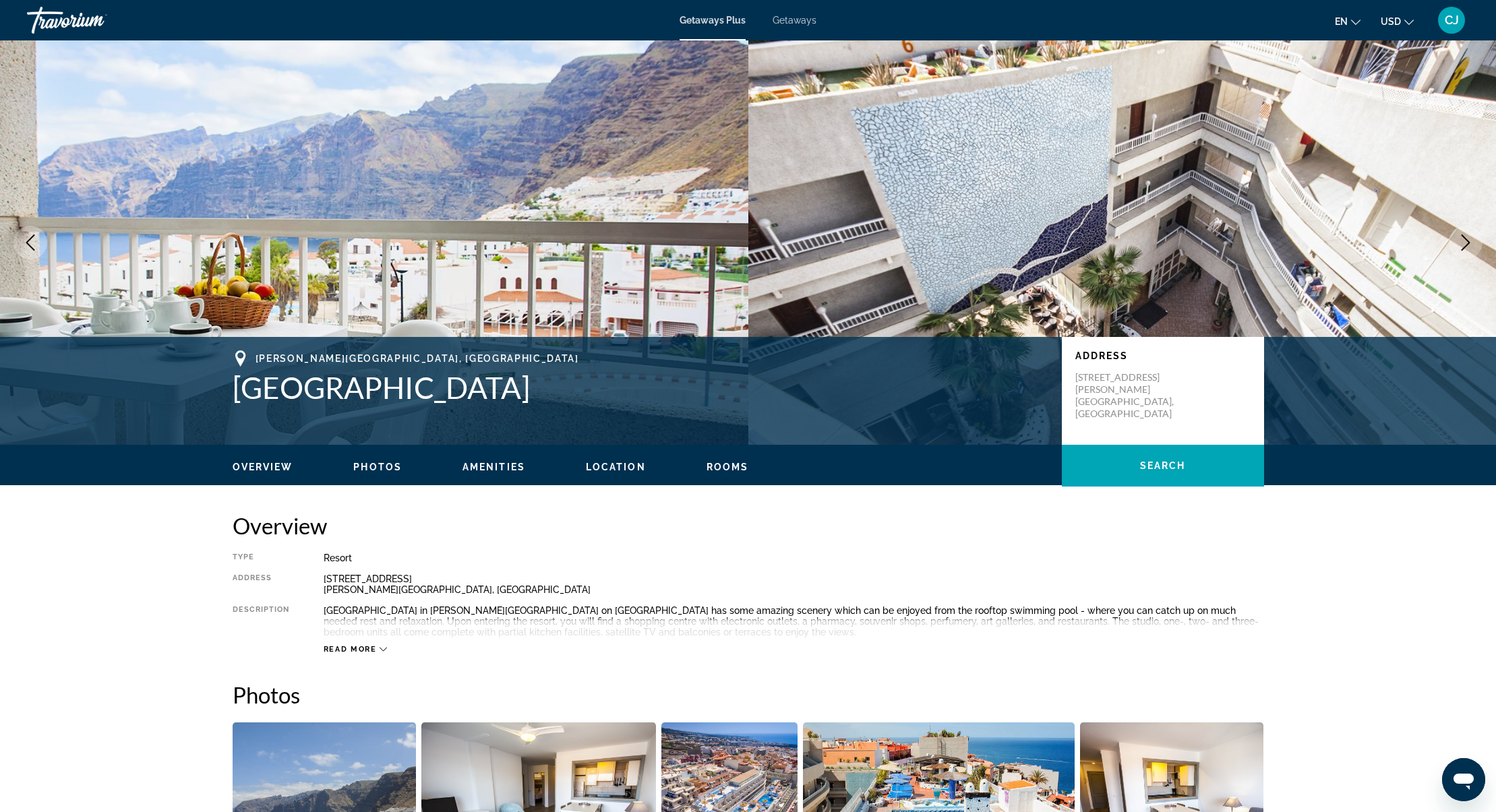
click at [1464, 242] on icon "Next image" at bounding box center [1465, 242] width 16 height 16
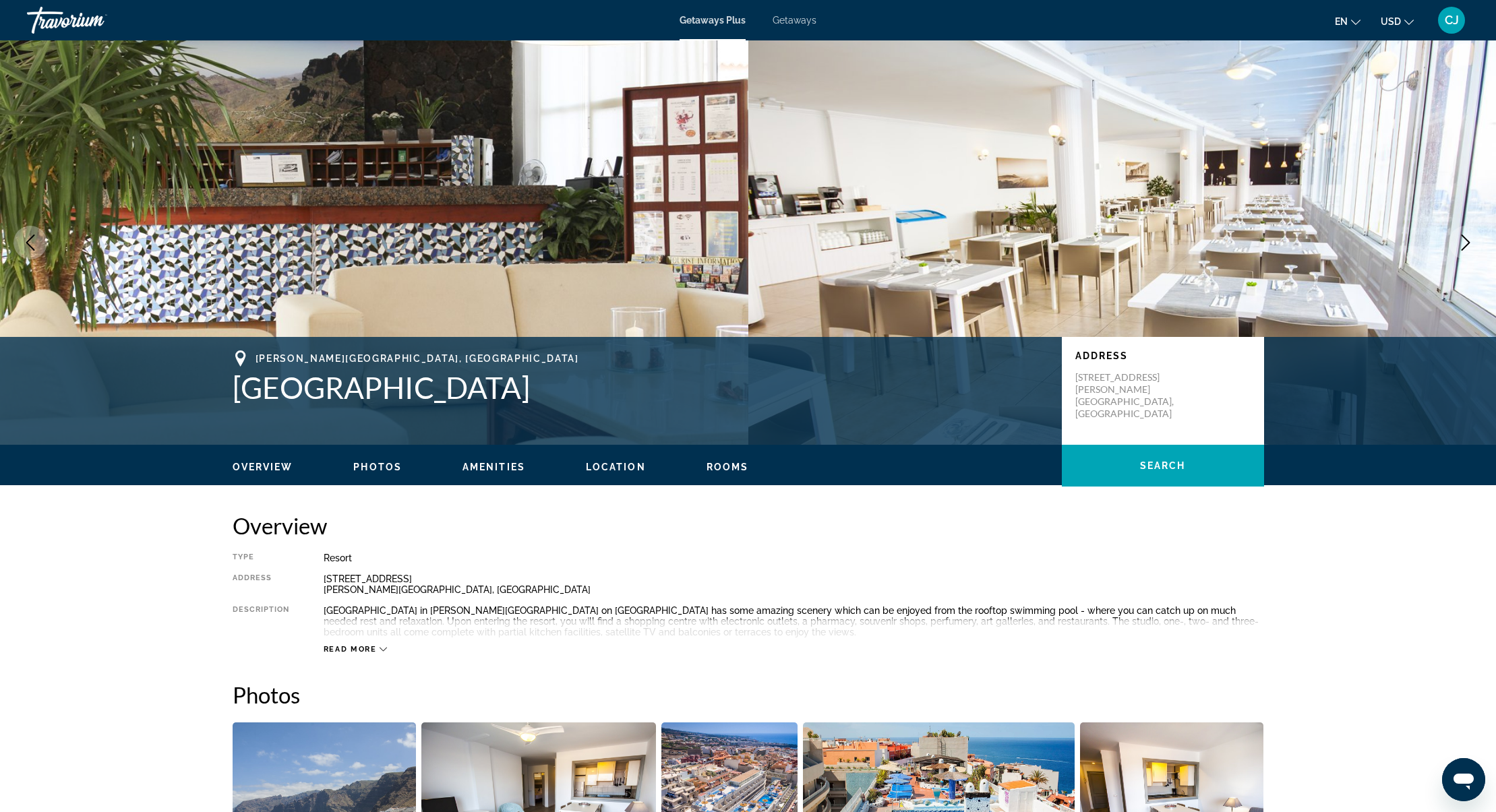
click at [1464, 242] on icon "Next image" at bounding box center [1465, 242] width 16 height 16
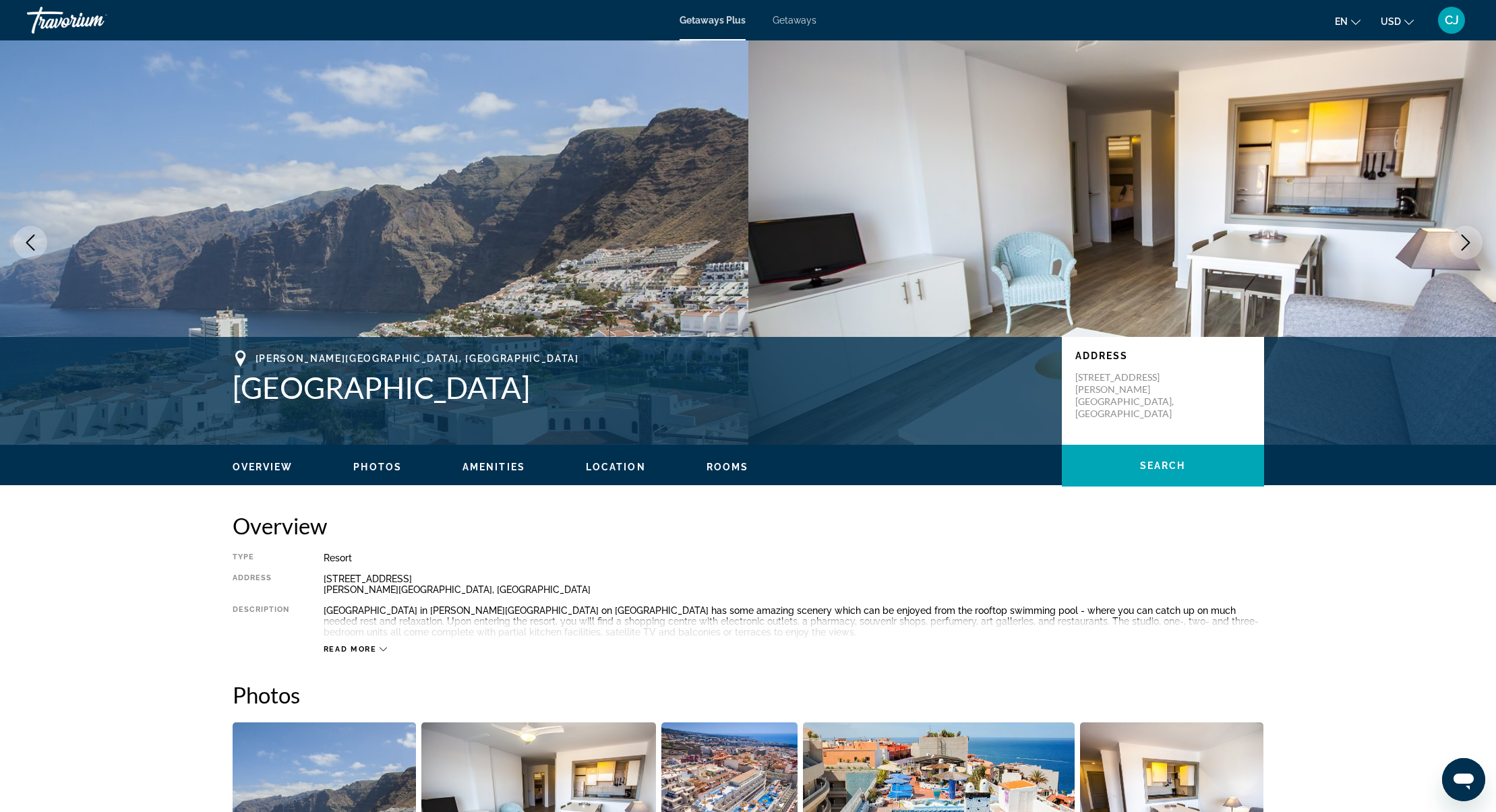
click at [1465, 242] on icon "Next image" at bounding box center [1465, 242] width 16 height 16
